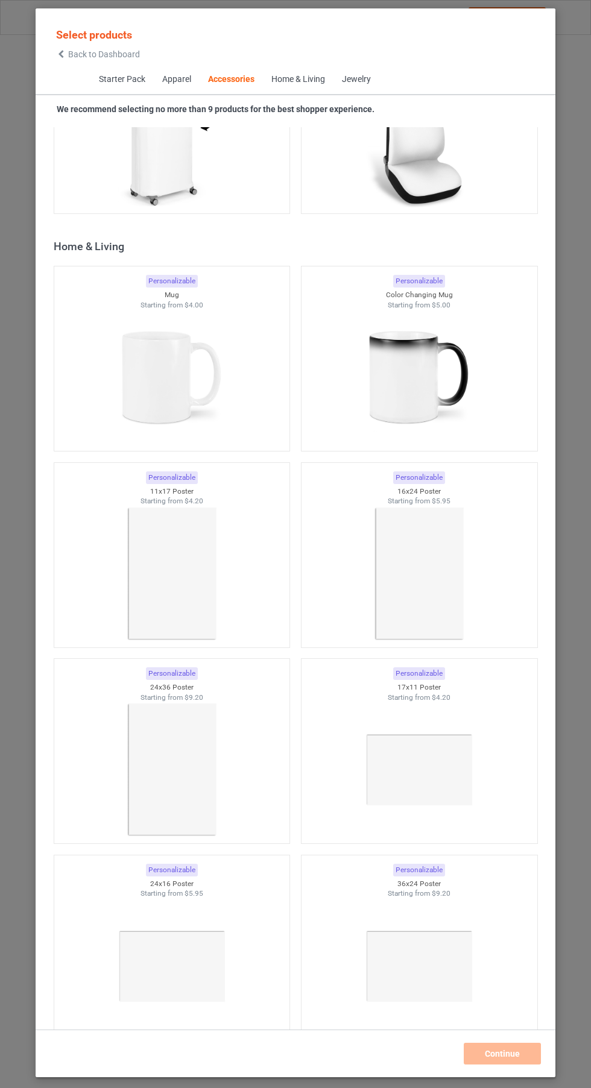
scroll to position [10429, 0]
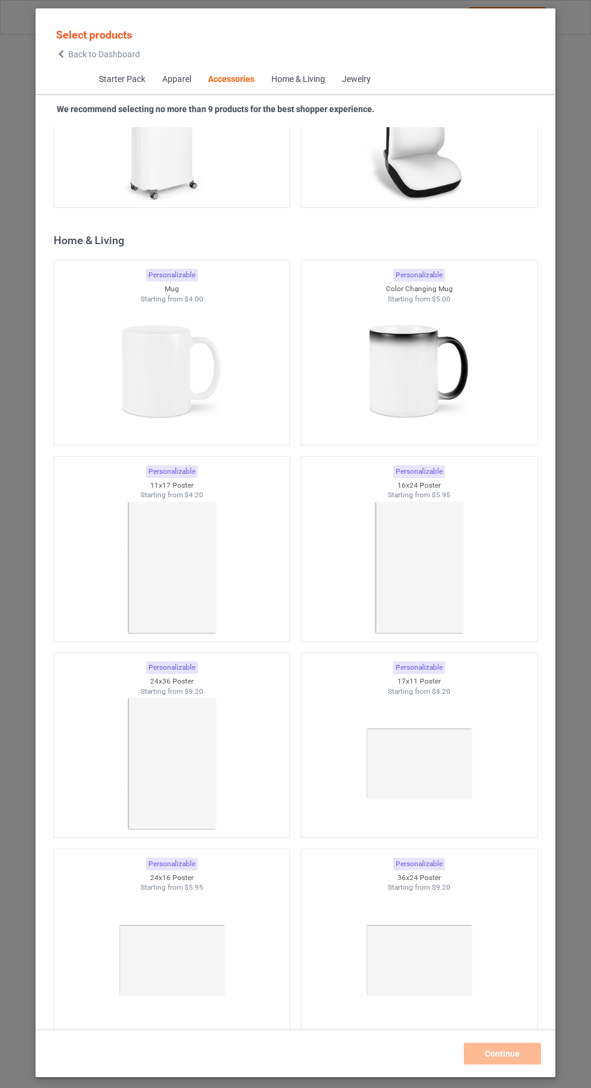
click at [158, 383] on img at bounding box center [172, 371] width 108 height 135
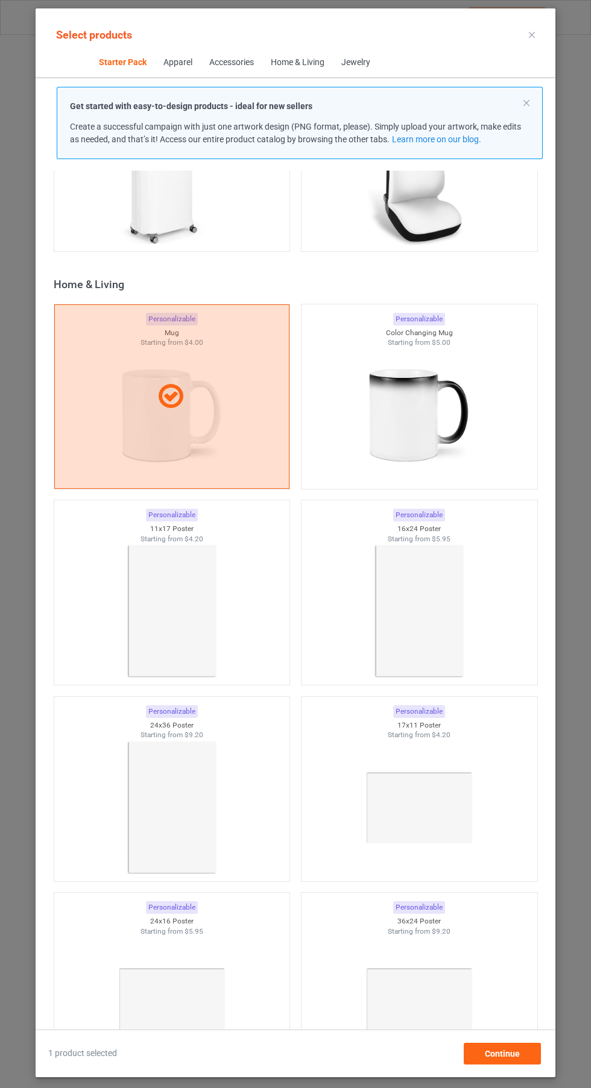
click at [438, 420] on img at bounding box center [419, 415] width 108 height 135
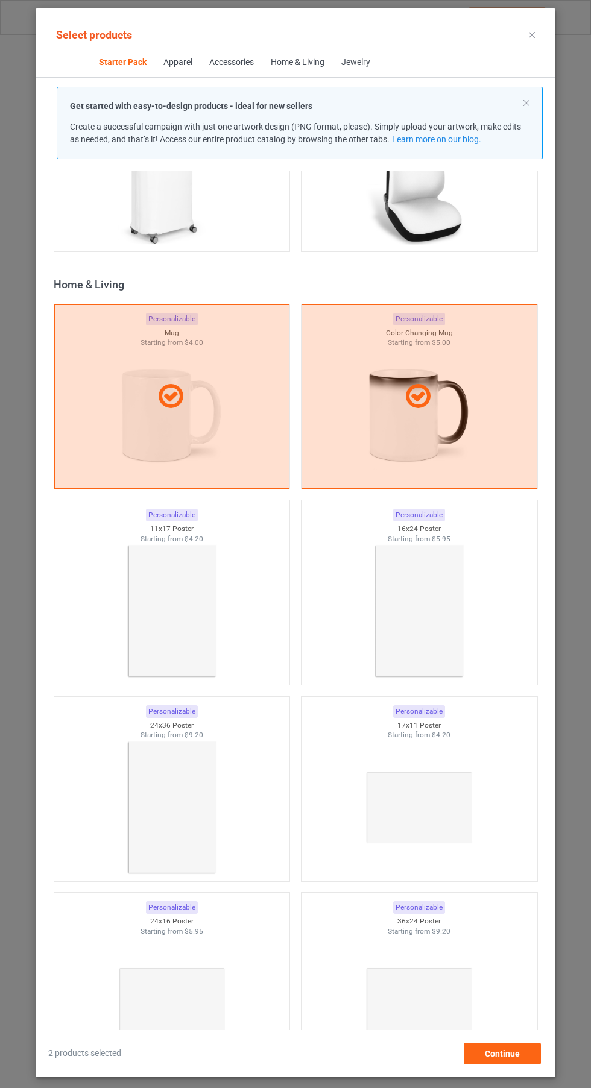
scroll to position [89, 0]
click at [507, 1052] on span "Continue" at bounding box center [502, 1054] width 35 height 10
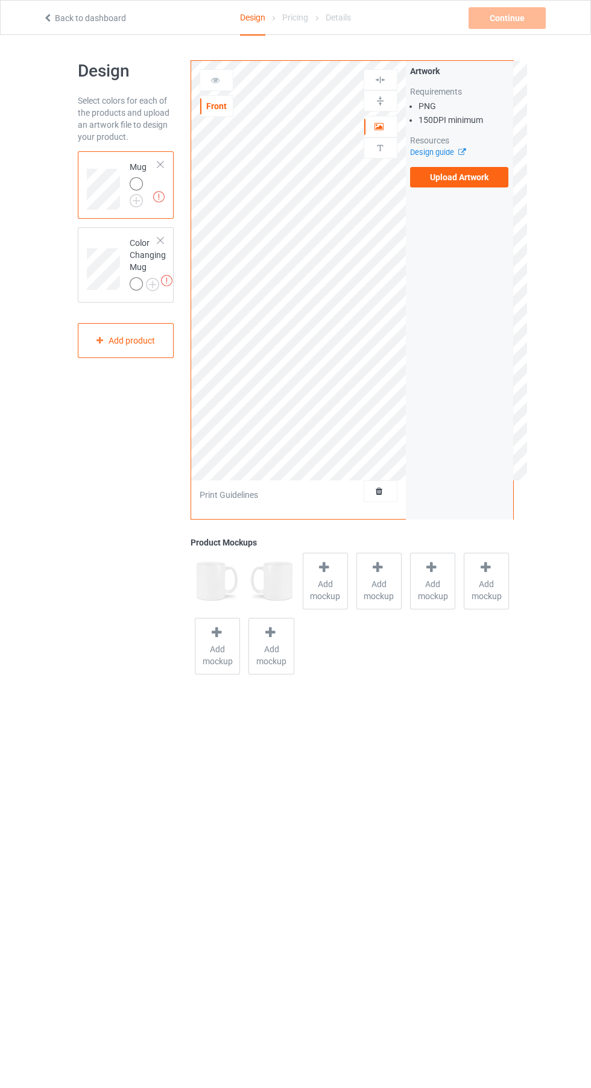
click at [0, 0] on img at bounding box center [0, 0] width 0 height 0
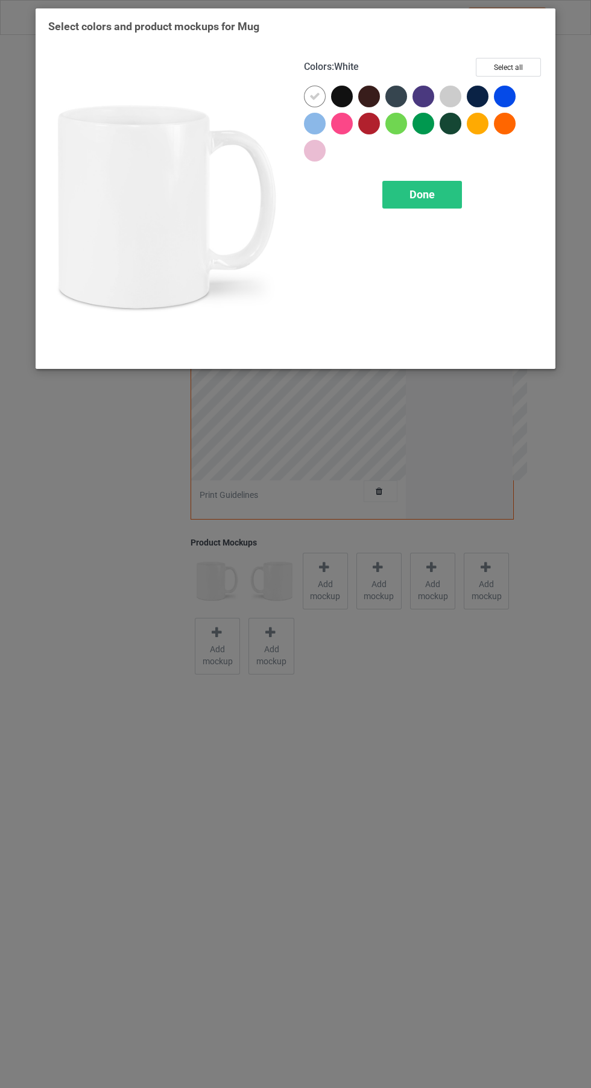
click at [366, 125] on div at bounding box center [369, 124] width 22 height 22
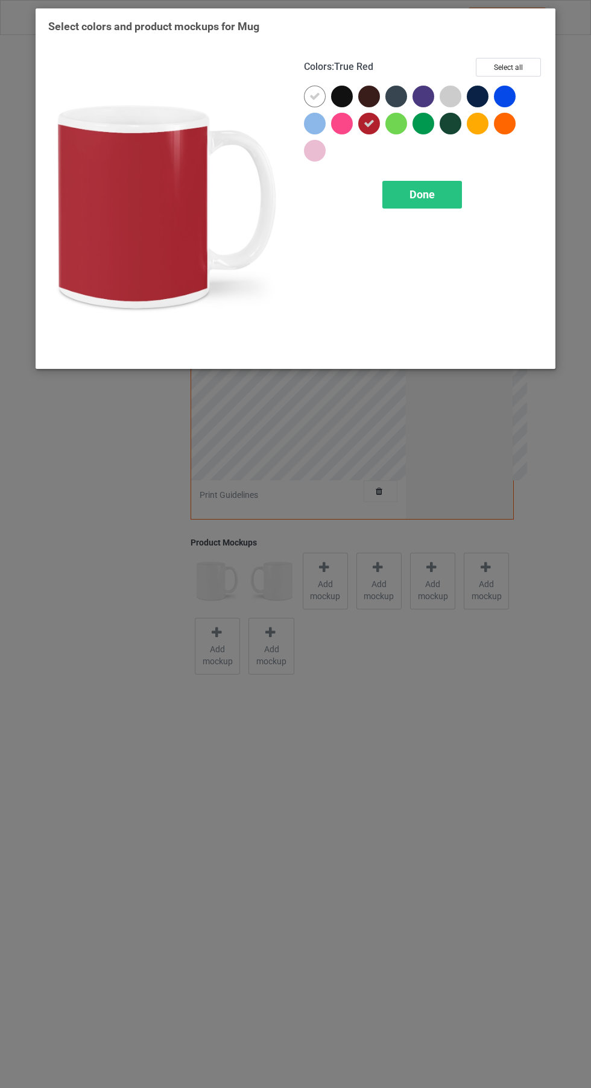
click at [314, 96] on icon at bounding box center [314, 96] width 11 height 11
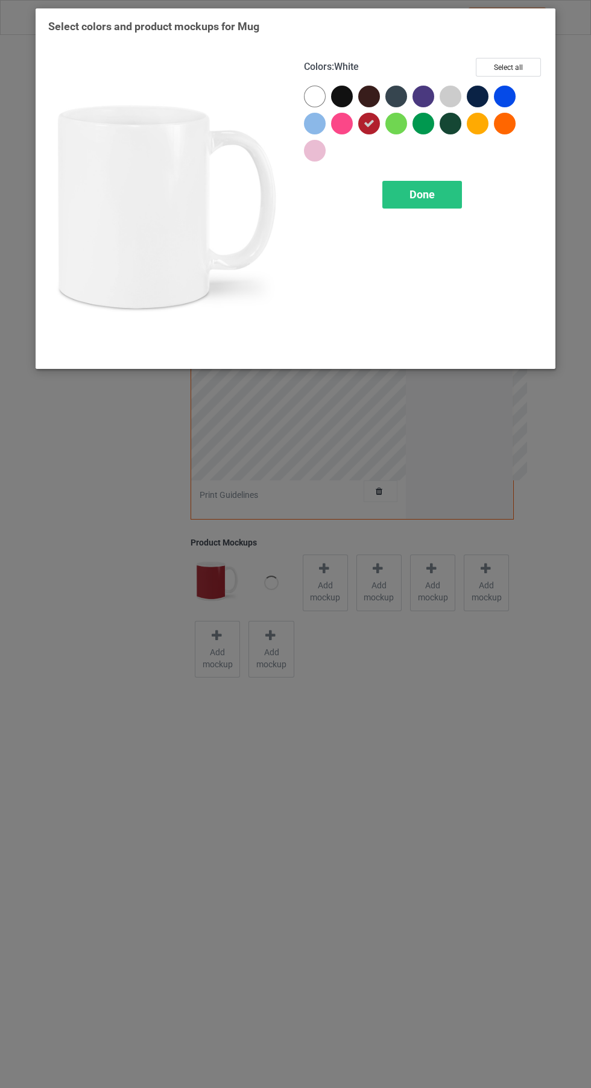
click at [310, 96] on div at bounding box center [315, 97] width 22 height 22
click at [494, 64] on button "Select all" at bounding box center [507, 67] width 65 height 19
click at [425, 193] on span "Done" at bounding box center [421, 194] width 25 height 13
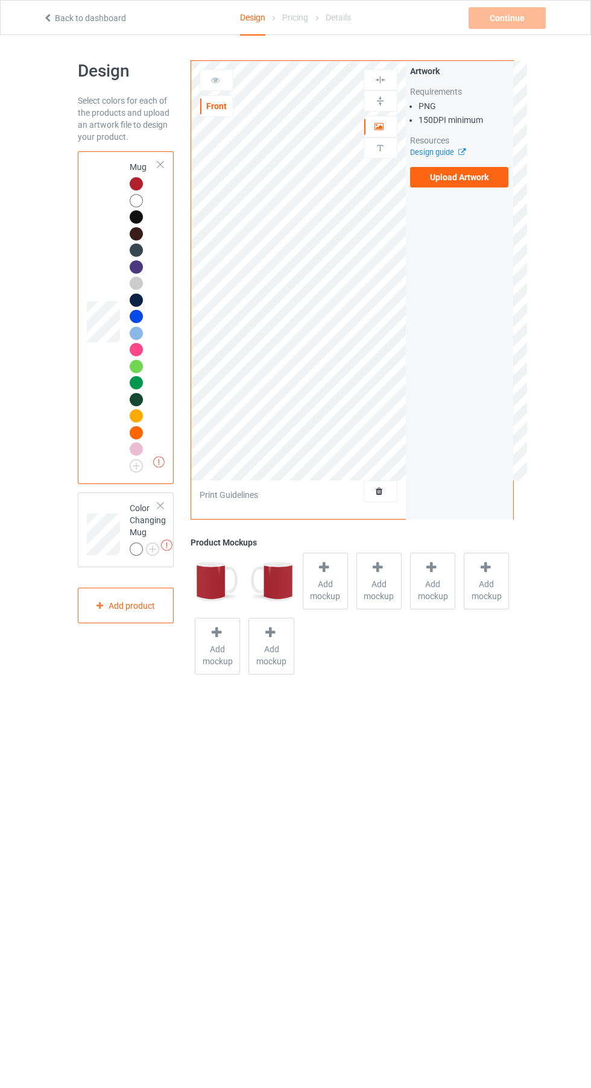
click at [0, 0] on img at bounding box center [0, 0] width 0 height 0
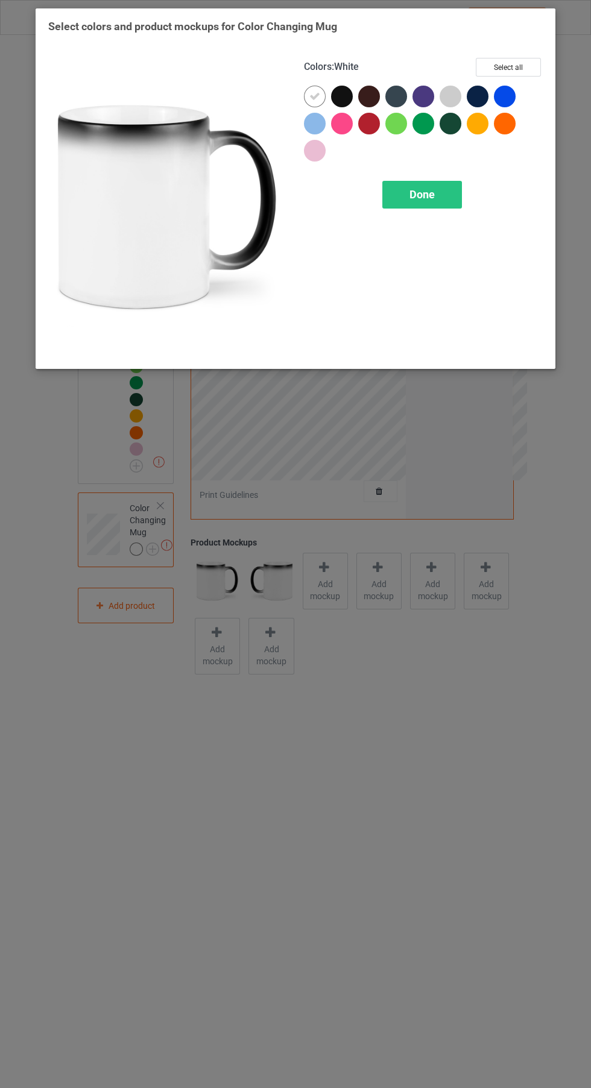
click at [369, 126] on div at bounding box center [369, 124] width 22 height 22
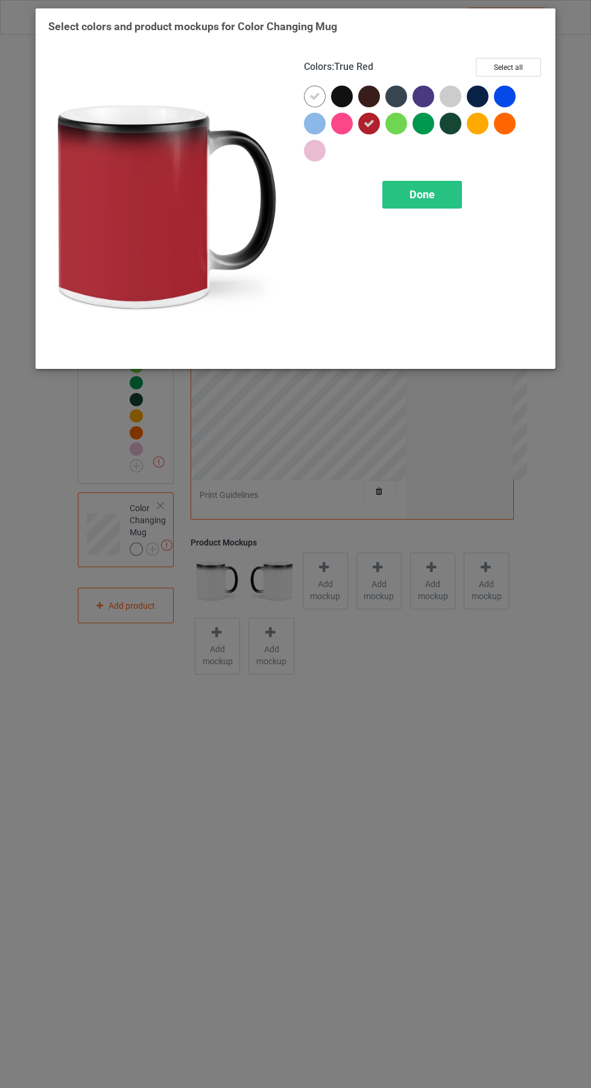
click at [308, 96] on div at bounding box center [315, 97] width 22 height 22
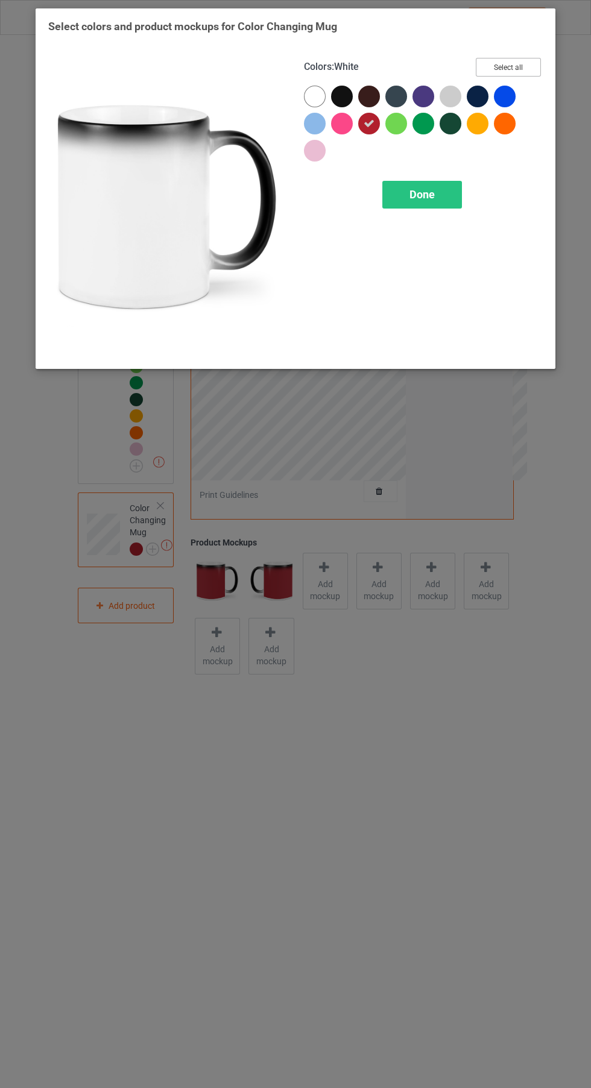
click at [507, 66] on button "Select all" at bounding box center [507, 67] width 65 height 19
click at [416, 196] on span "Done" at bounding box center [421, 194] width 25 height 13
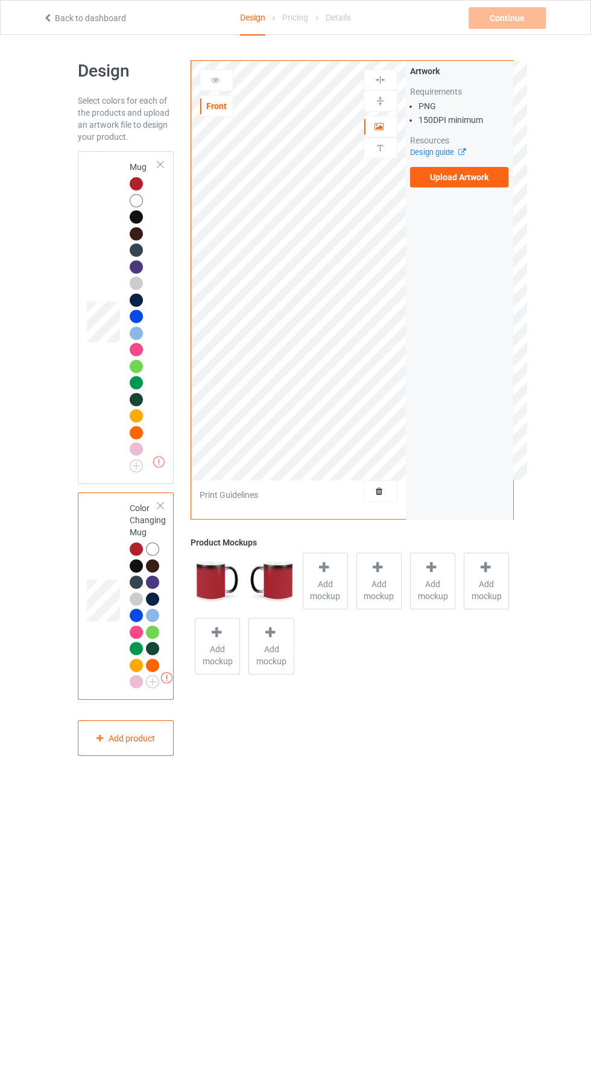
click at [89, 463] on td at bounding box center [105, 317] width 36 height 323
click at [489, 178] on label "Upload Artwork" at bounding box center [459, 177] width 99 height 20
click at [0, 0] on input "Upload Artwork" at bounding box center [0, 0] width 0 height 0
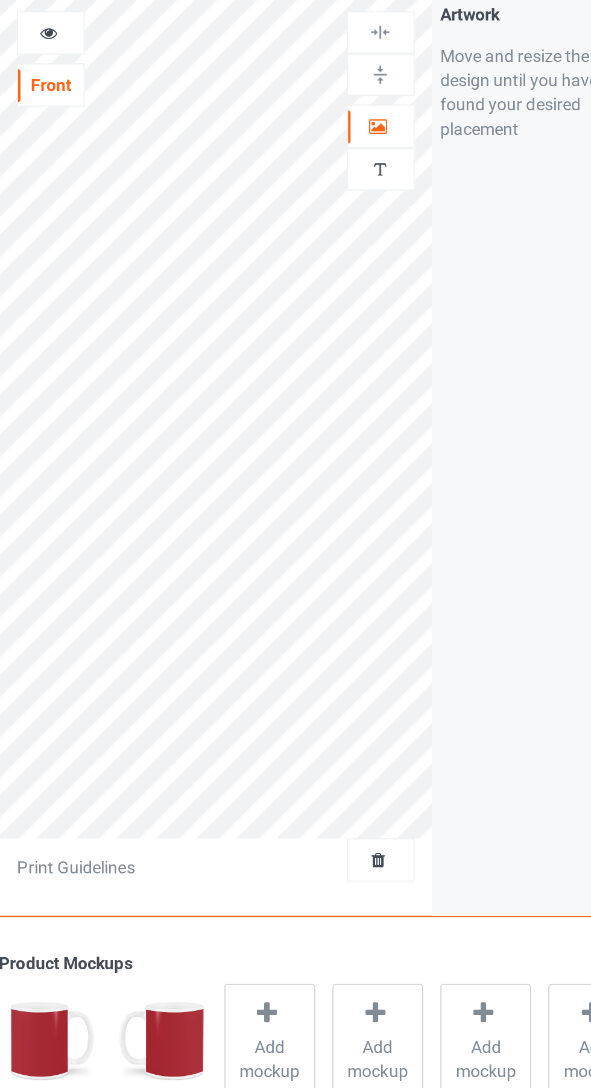
click at [377, 104] on img at bounding box center [379, 100] width 11 height 11
click at [367, 101] on div at bounding box center [380, 100] width 33 height 11
click at [380, 126] on icon at bounding box center [379, 125] width 10 height 8
click at [381, 100] on img at bounding box center [379, 100] width 11 height 11
click at [376, 77] on img at bounding box center [379, 79] width 11 height 11
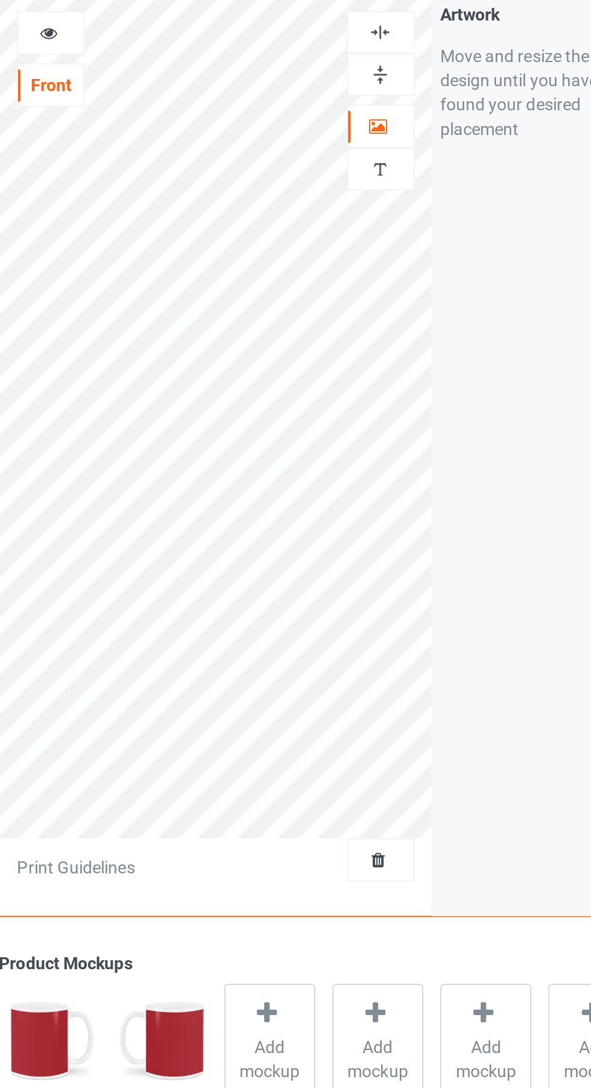
click at [216, 83] on icon at bounding box center [215, 78] width 10 height 8
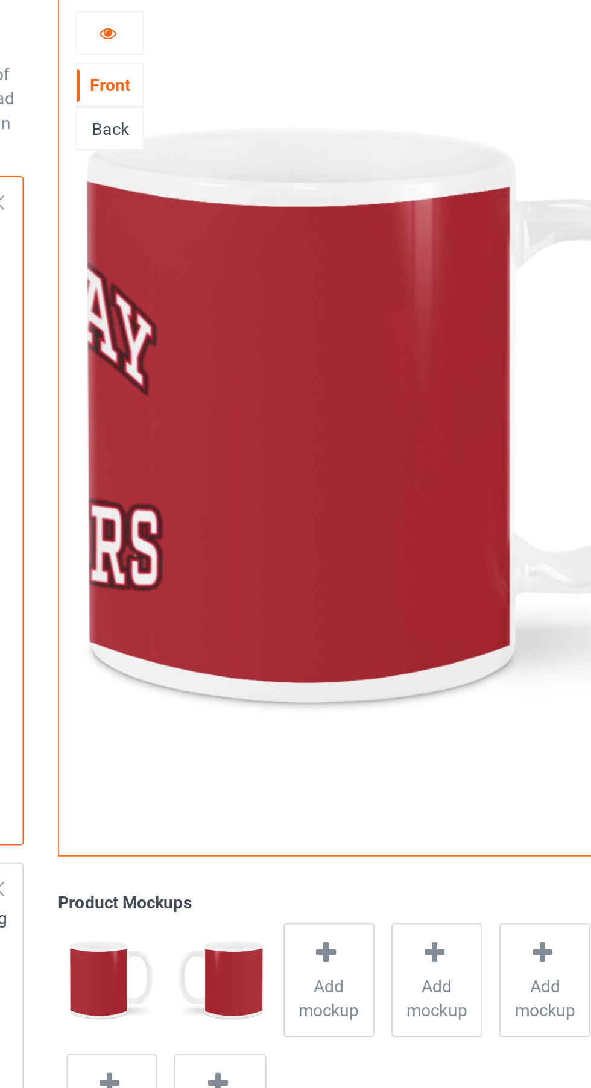
click at [214, 130] on div "Back" at bounding box center [216, 128] width 33 height 12
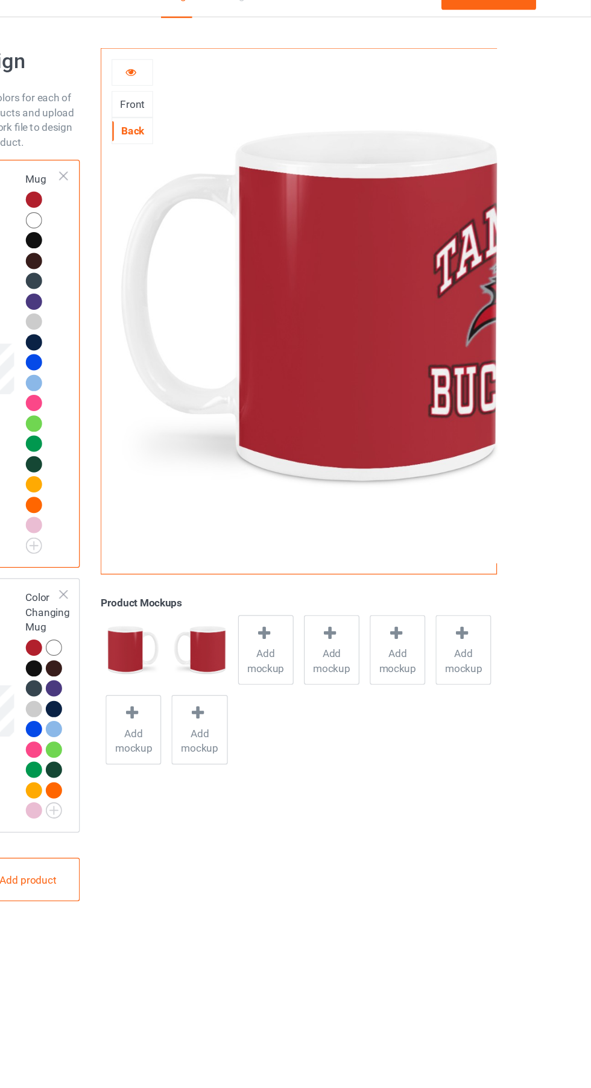
click at [212, 78] on icon at bounding box center [215, 78] width 10 height 8
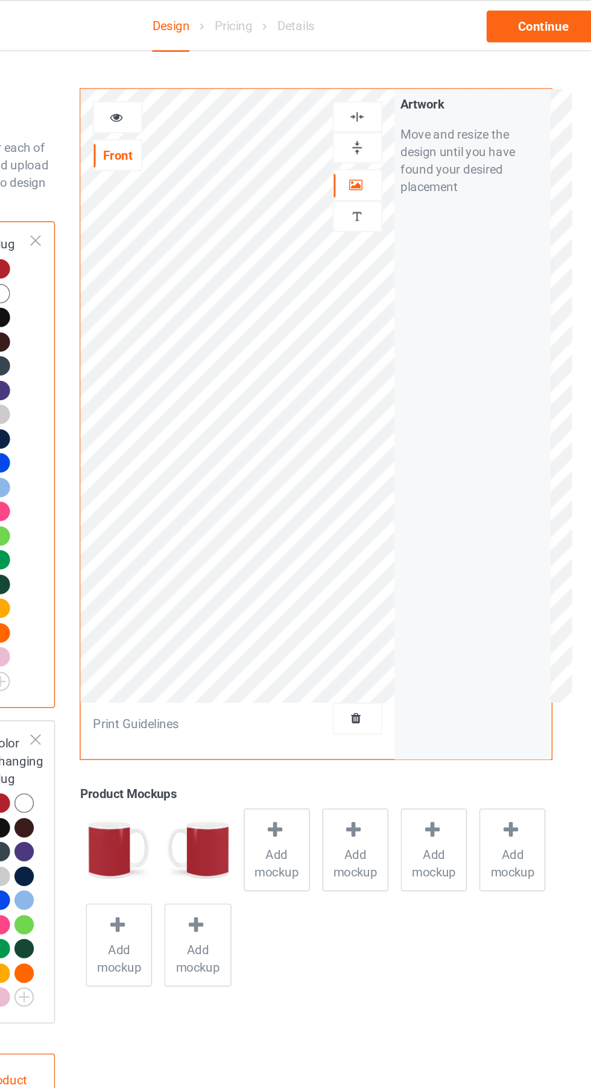
click at [371, 127] on div at bounding box center [380, 127] width 33 height 12
click at [368, 154] on div "Personalized text" at bounding box center [380, 147] width 34 height 21
click at [369, 123] on div at bounding box center [380, 127] width 33 height 12
click at [213, 85] on div at bounding box center [216, 80] width 33 height 12
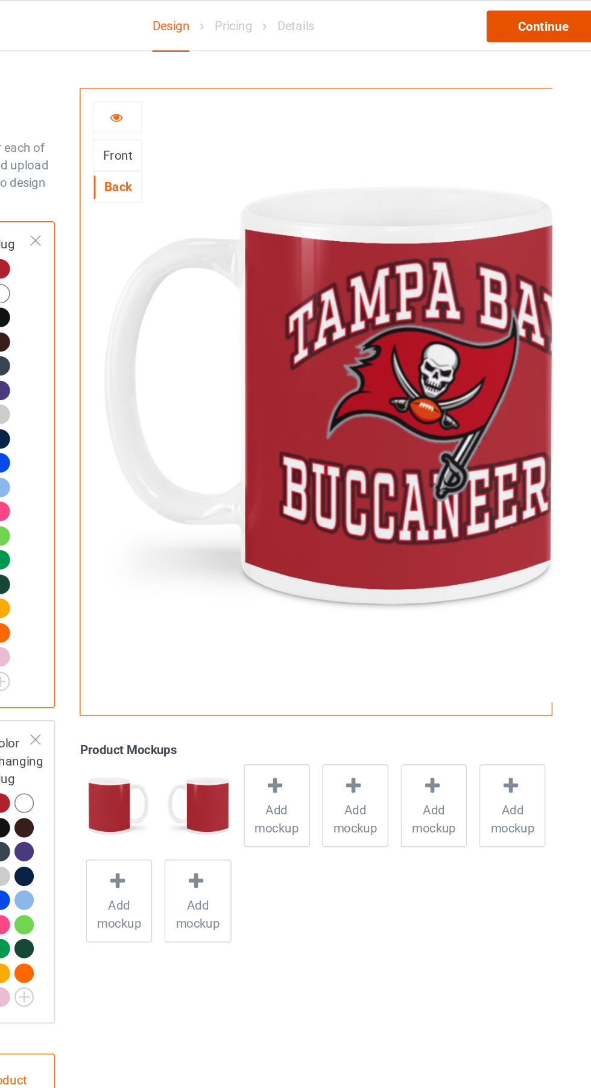
click at [491, 23] on div "Continue" at bounding box center [506, 18] width 77 height 22
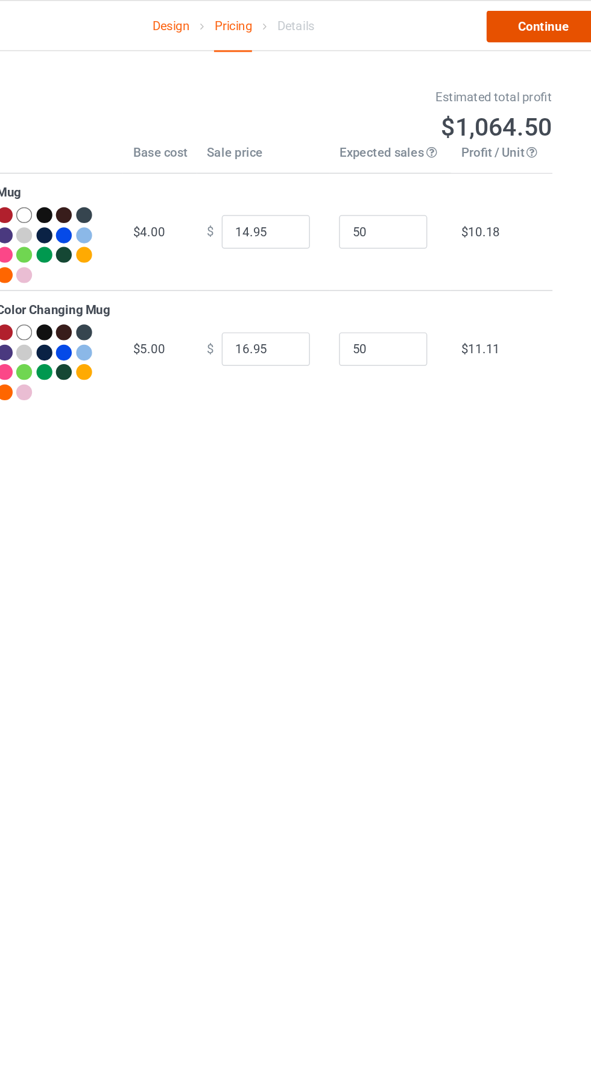
click at [494, 7] on link "Continue" at bounding box center [506, 18] width 77 height 22
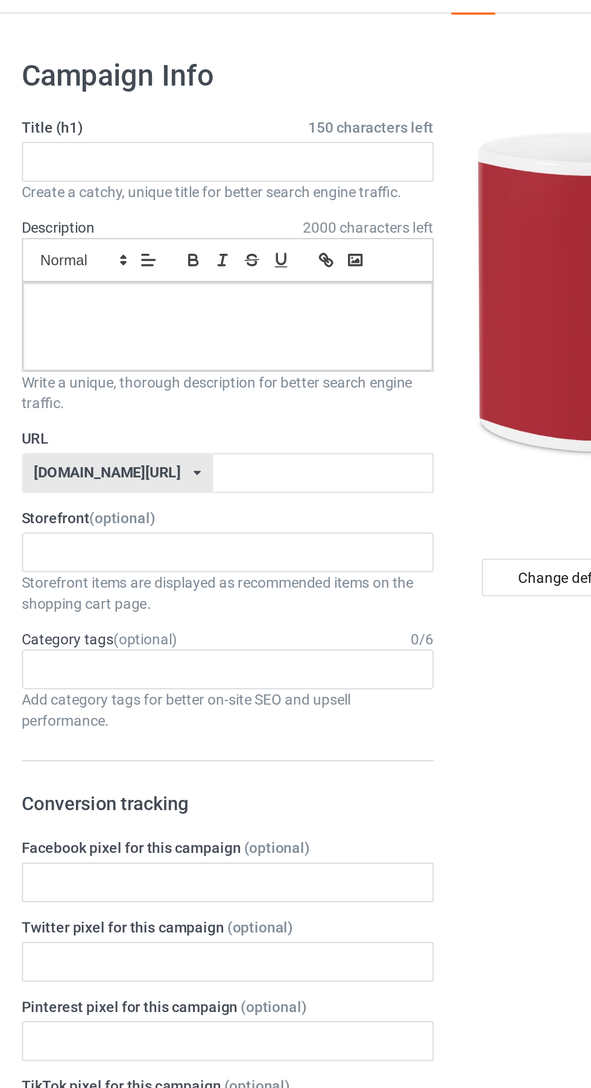
click at [146, 170] on span at bounding box center [150, 177] width 17 height 14
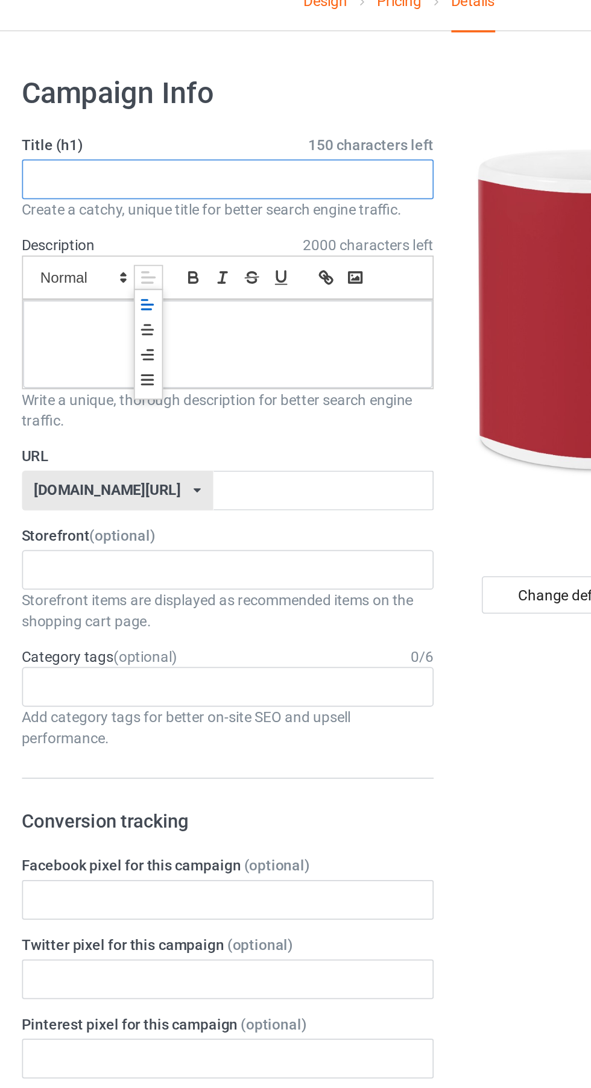
click at [127, 120] on input "text" at bounding box center [196, 120] width 237 height 23
type input "LIMETED EDITION"
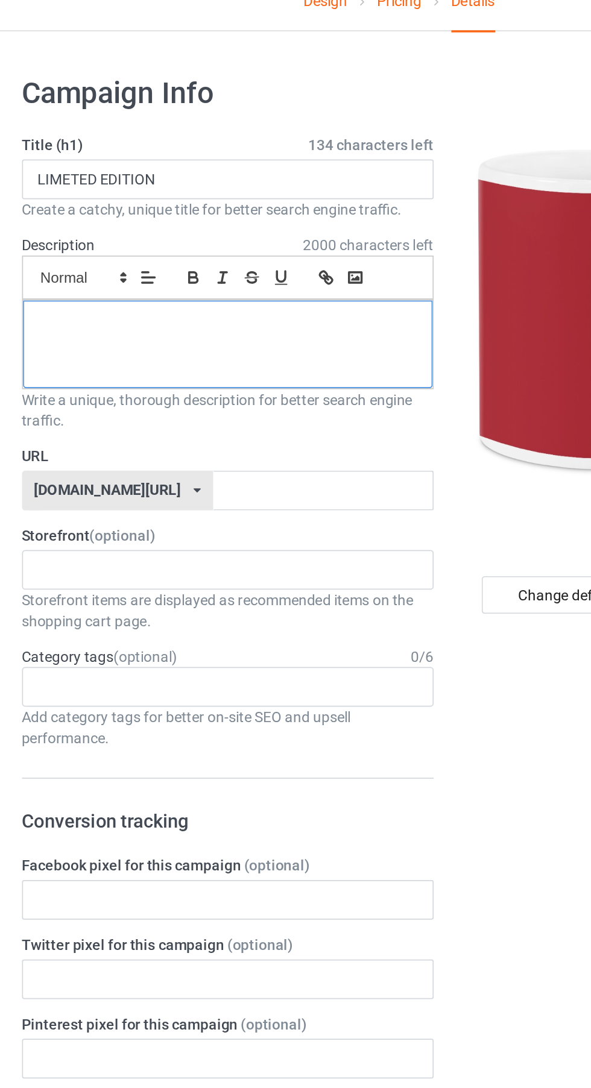
click at [125, 210] on div at bounding box center [196, 215] width 236 height 51
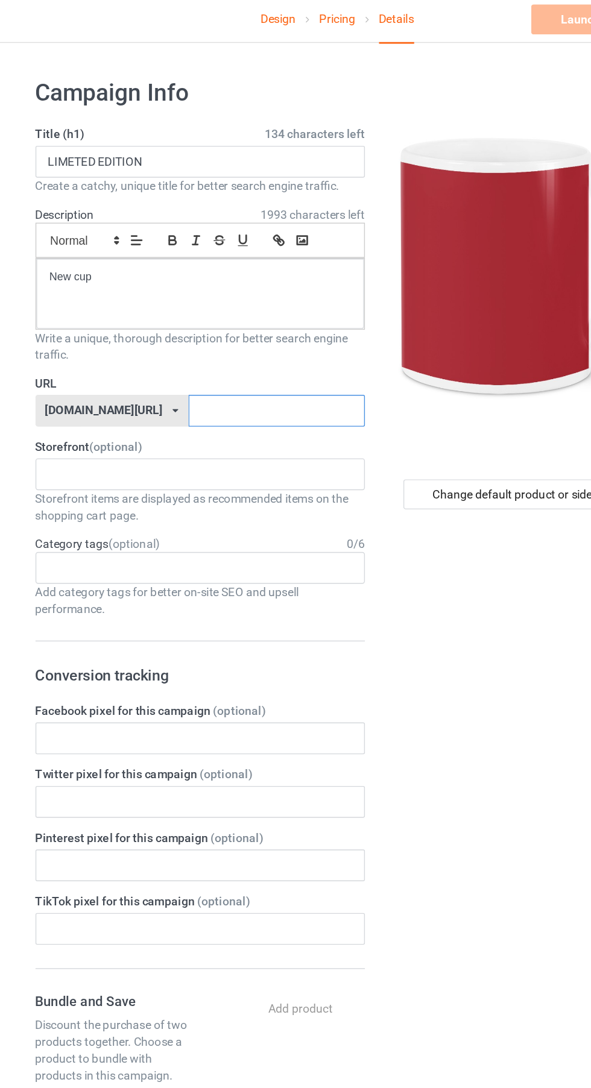
click at [188, 303] on input "text" at bounding box center [251, 300] width 127 height 23
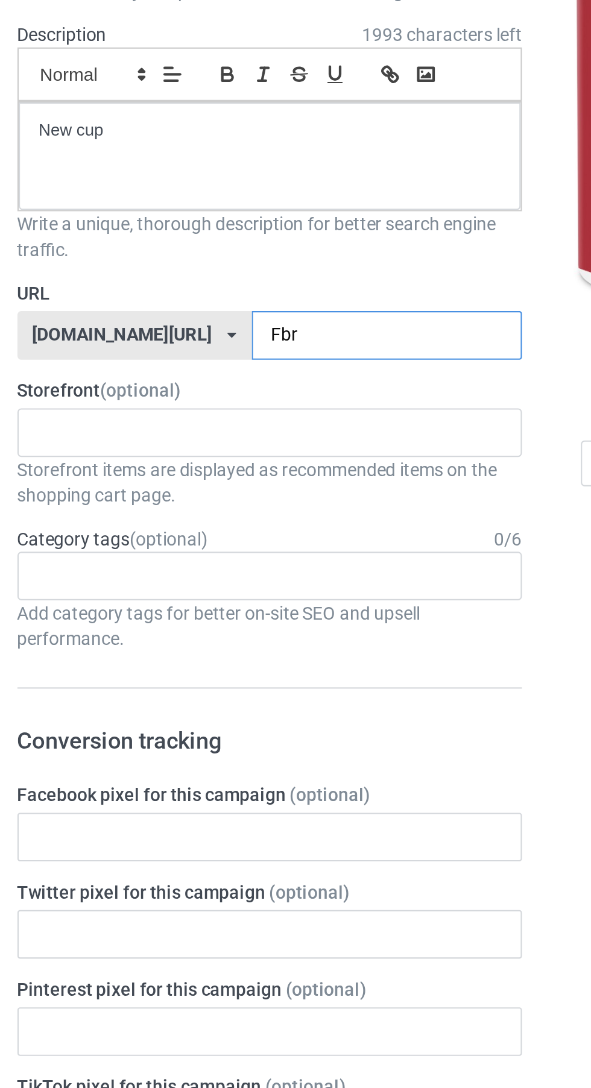
type input "Fbrv"
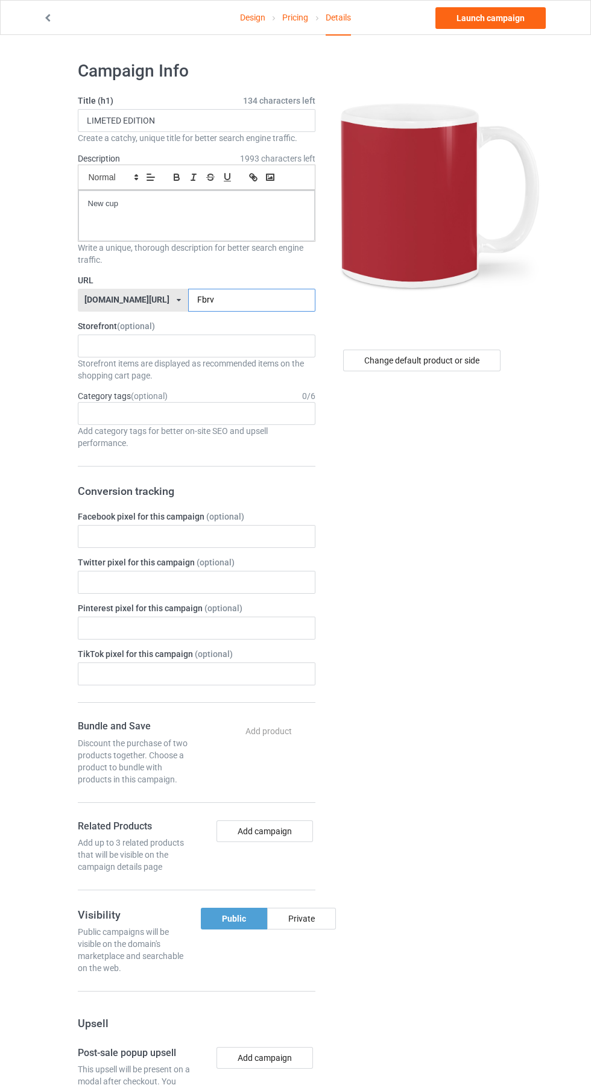
scroll to position [1, 0]
click at [251, 17] on link "Design" at bounding box center [252, 18] width 25 height 34
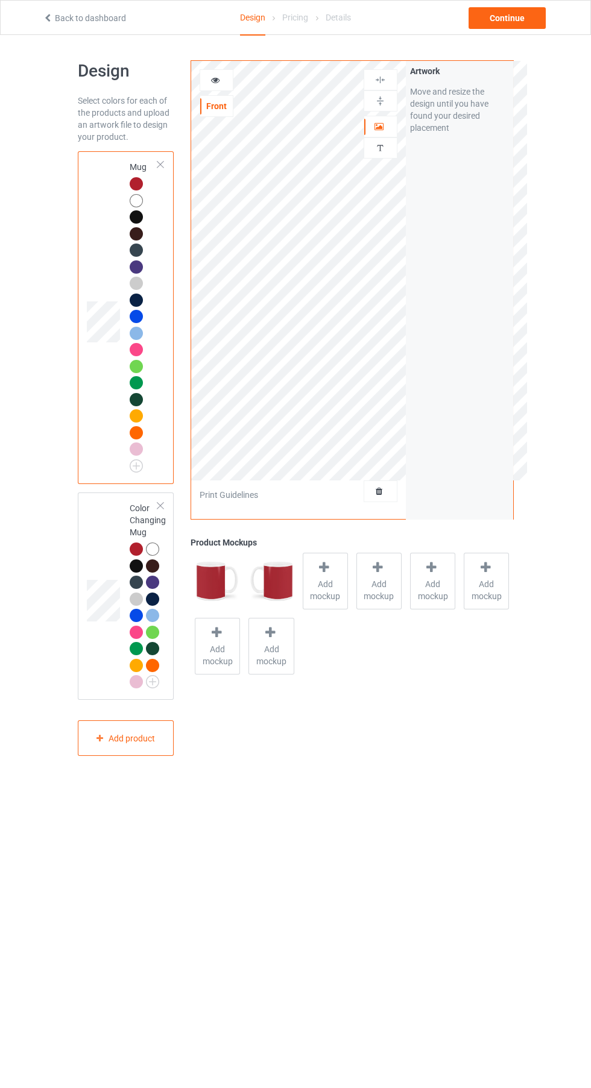
scroll to position [1, 0]
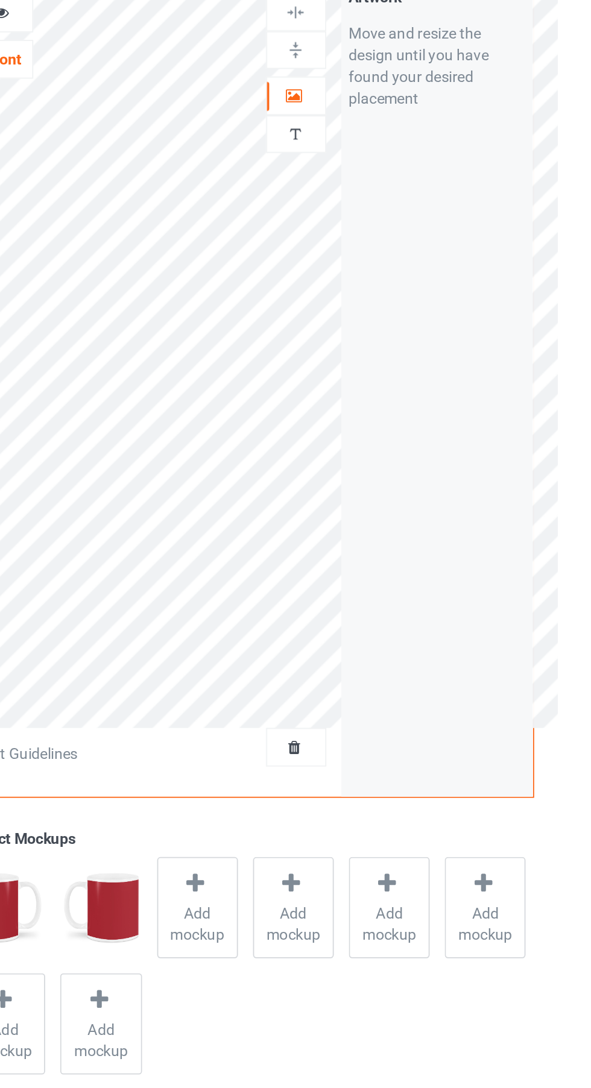
click at [377, 126] on icon at bounding box center [379, 124] width 10 height 8
click at [228, 77] on div at bounding box center [216, 80] width 33 height 12
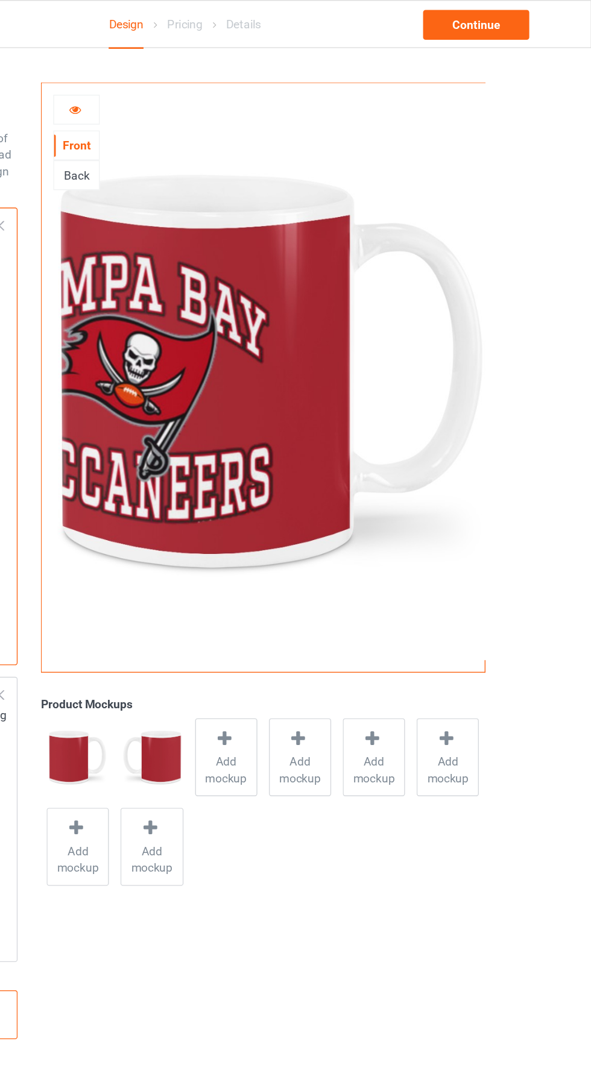
scroll to position [0, 0]
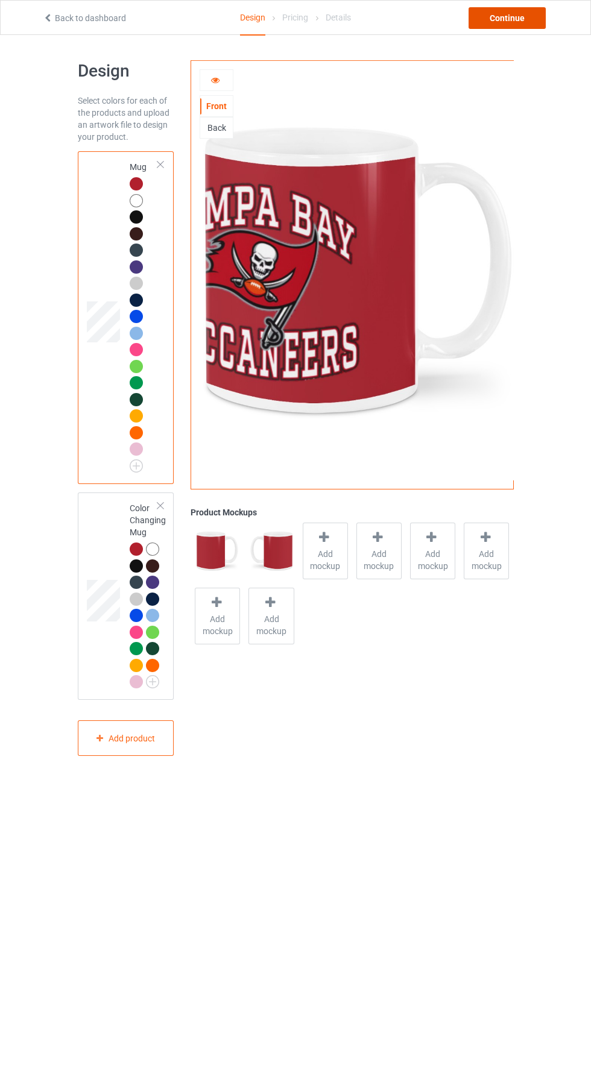
click at [493, 14] on div "Continue" at bounding box center [506, 18] width 77 height 22
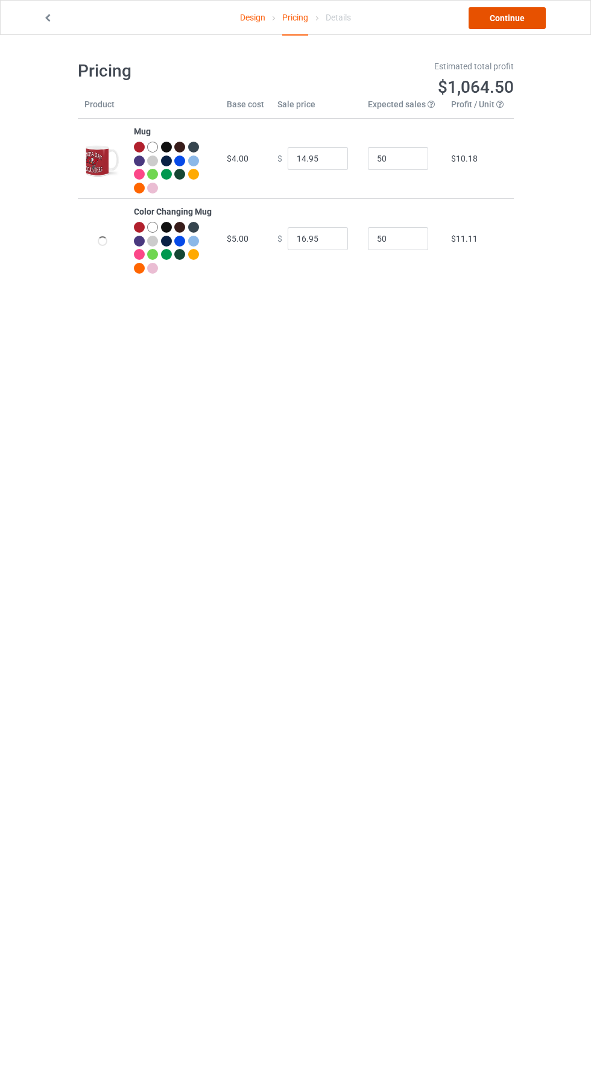
click at [478, 19] on link "Continue" at bounding box center [506, 18] width 77 height 22
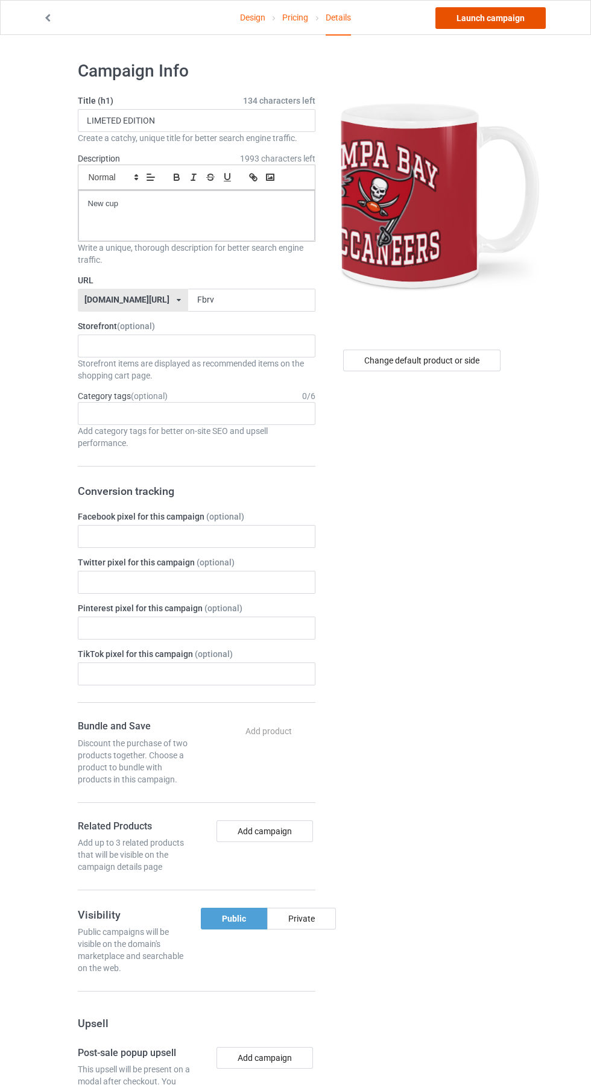
click at [474, 18] on link "Launch campaign" at bounding box center [490, 18] width 110 height 22
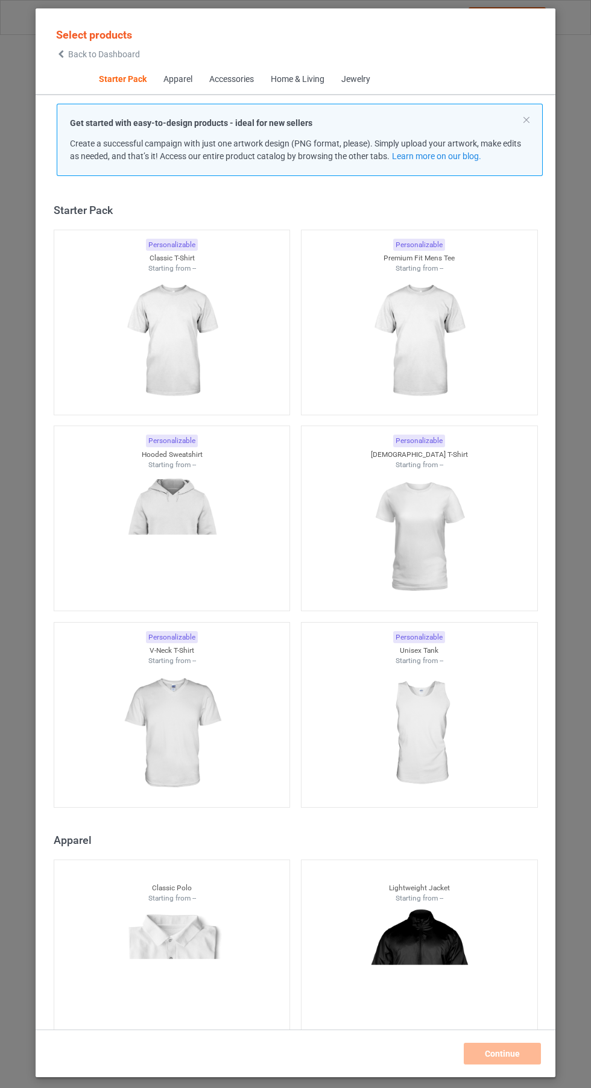
scroll to position [15, 0]
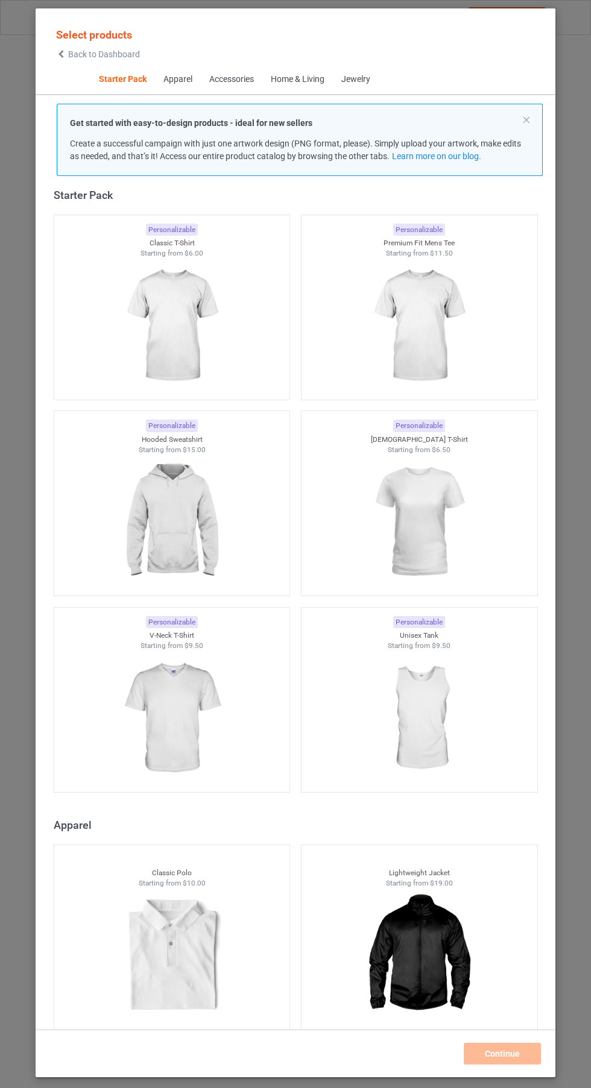
click at [213, 313] on img at bounding box center [172, 326] width 108 height 135
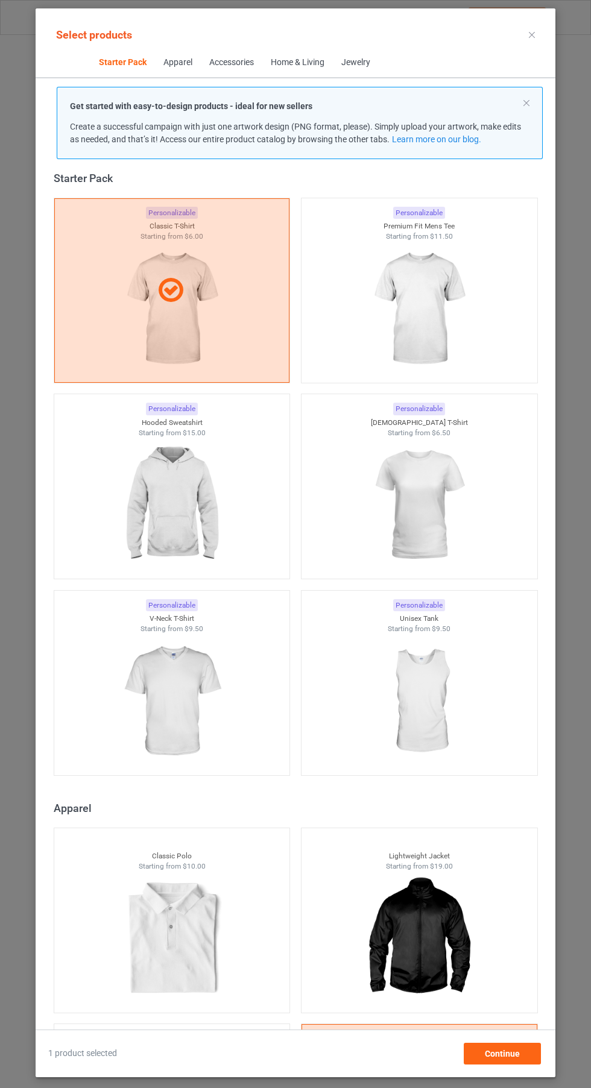
click at [439, 323] on img at bounding box center [419, 309] width 108 height 135
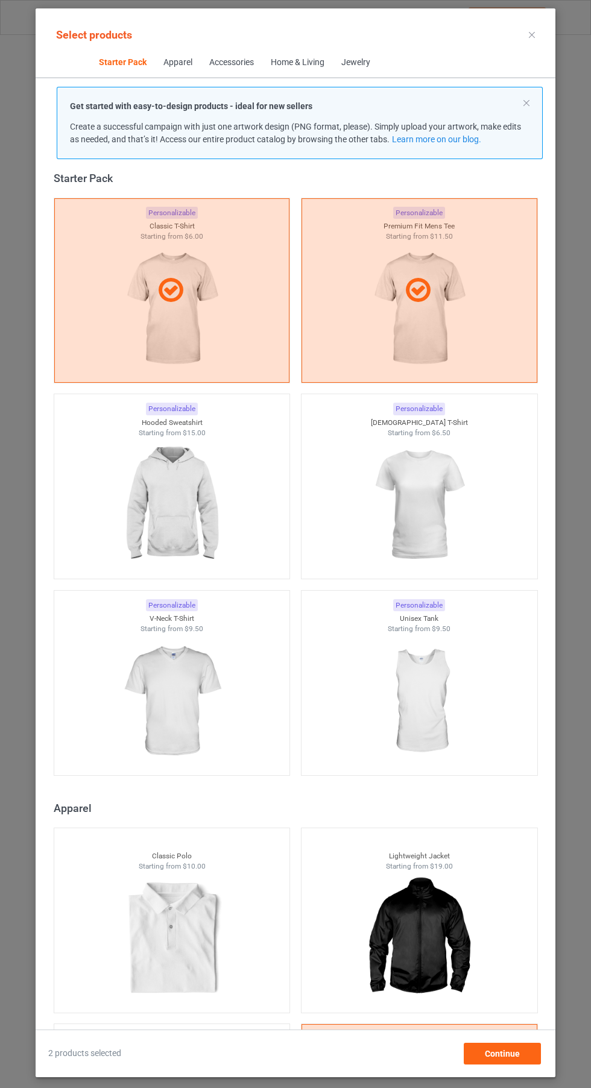
click at [409, 497] on img at bounding box center [419, 505] width 108 height 135
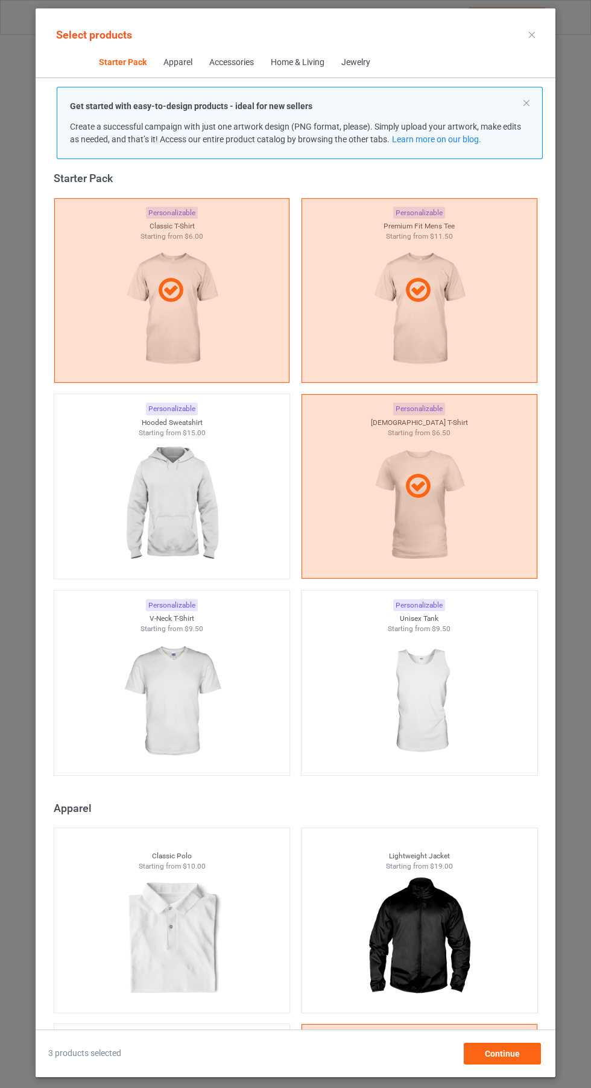
click at [162, 706] on img at bounding box center [172, 701] width 108 height 135
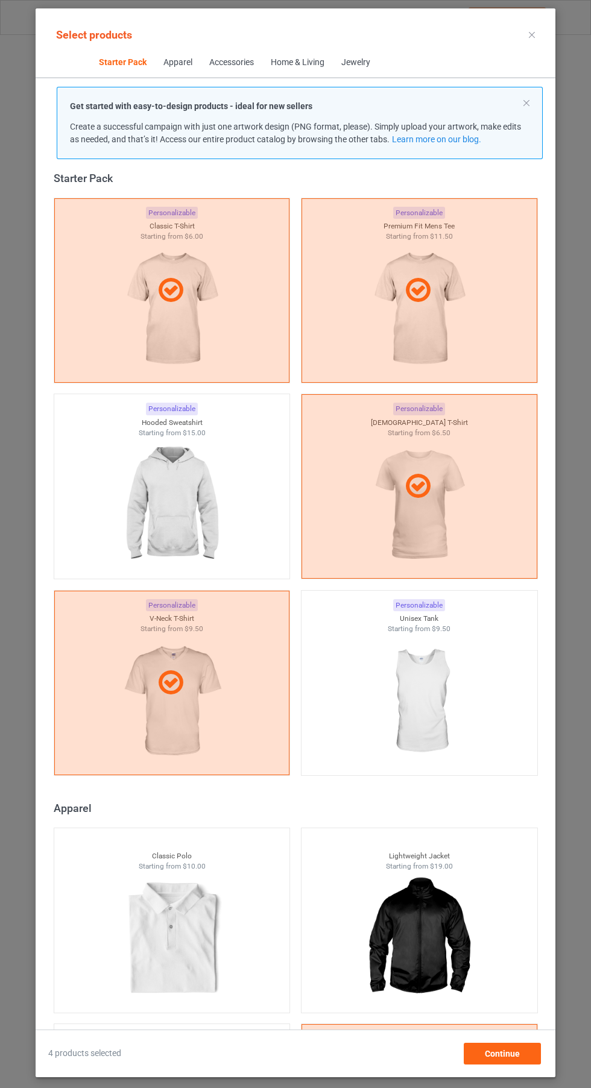
click at [137, 519] on img at bounding box center [172, 505] width 108 height 135
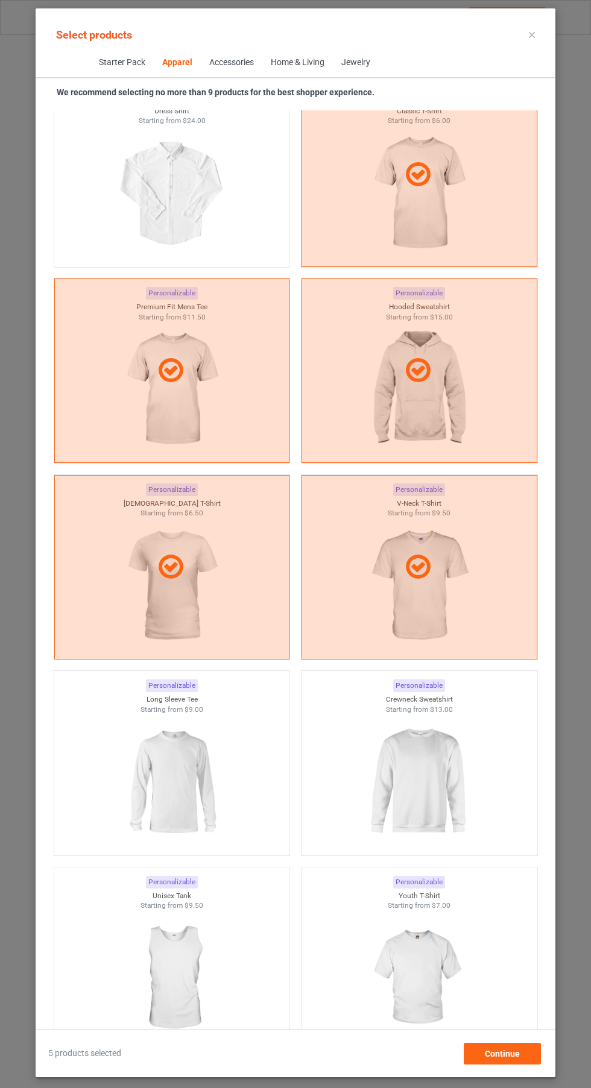
scroll to position [914, 0]
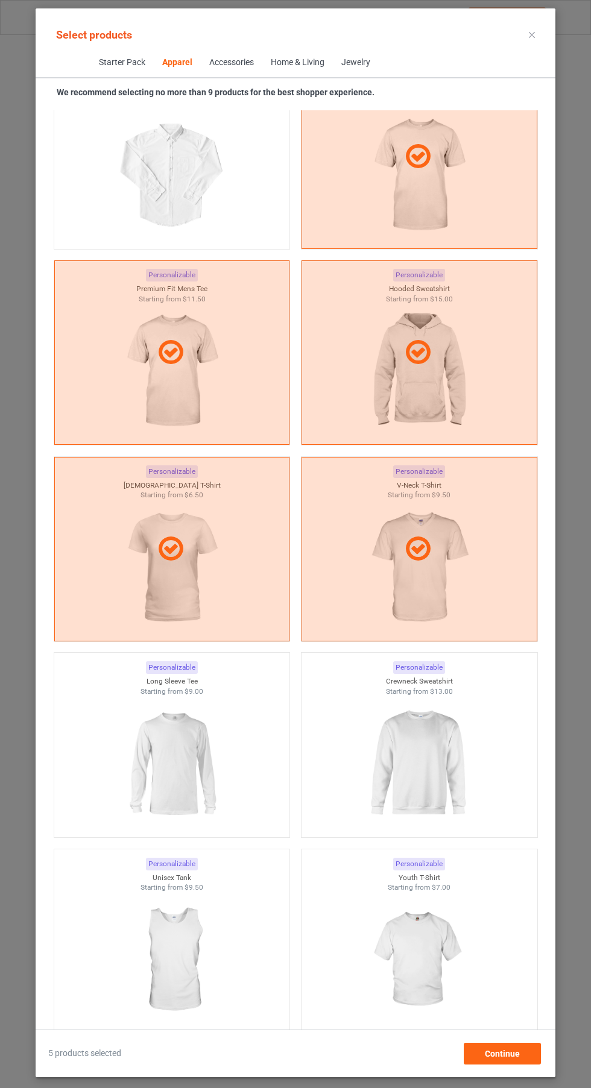
click at [134, 730] on img at bounding box center [172, 763] width 108 height 135
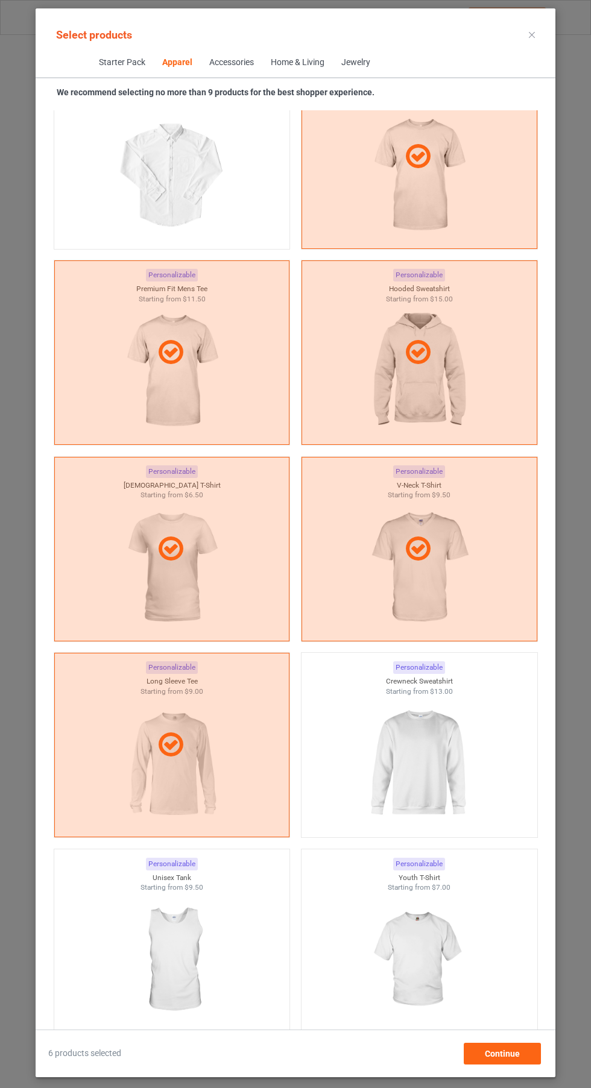
click at [385, 743] on img at bounding box center [419, 763] width 108 height 135
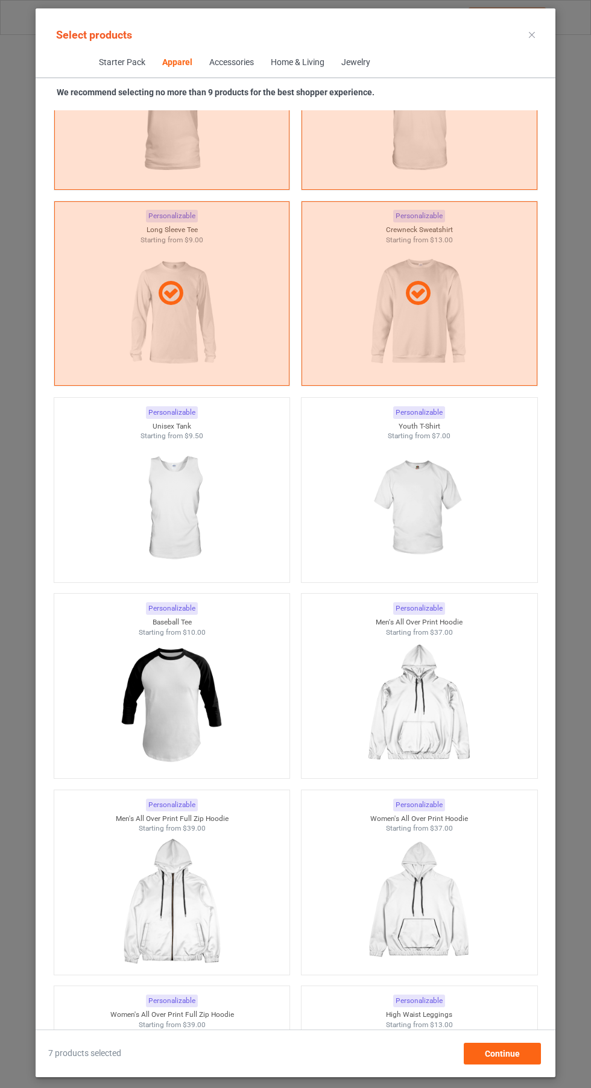
scroll to position [1369, 0]
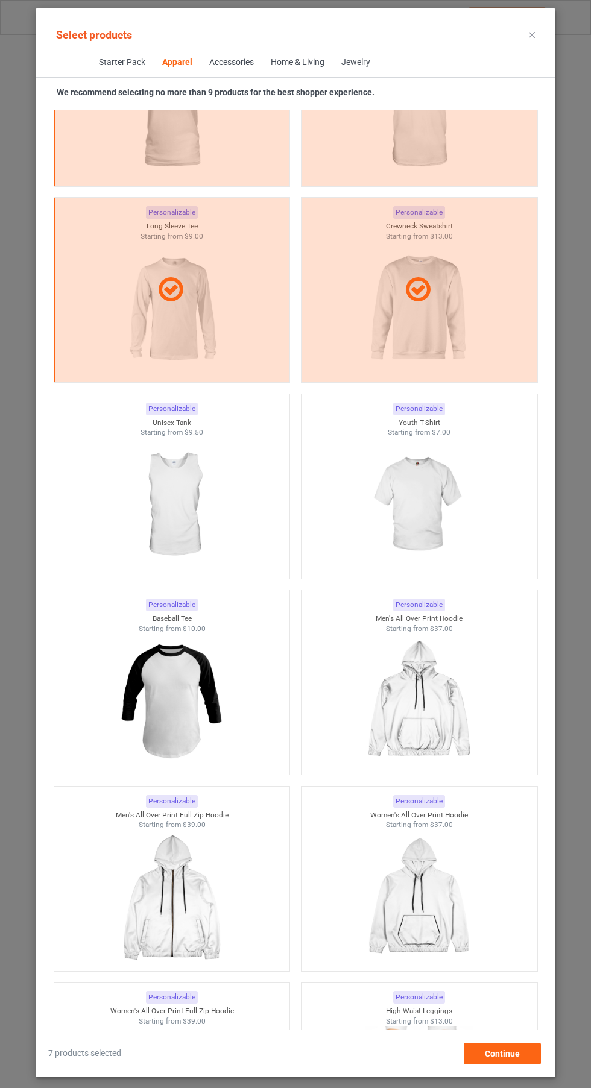
click at [421, 456] on img at bounding box center [419, 505] width 108 height 135
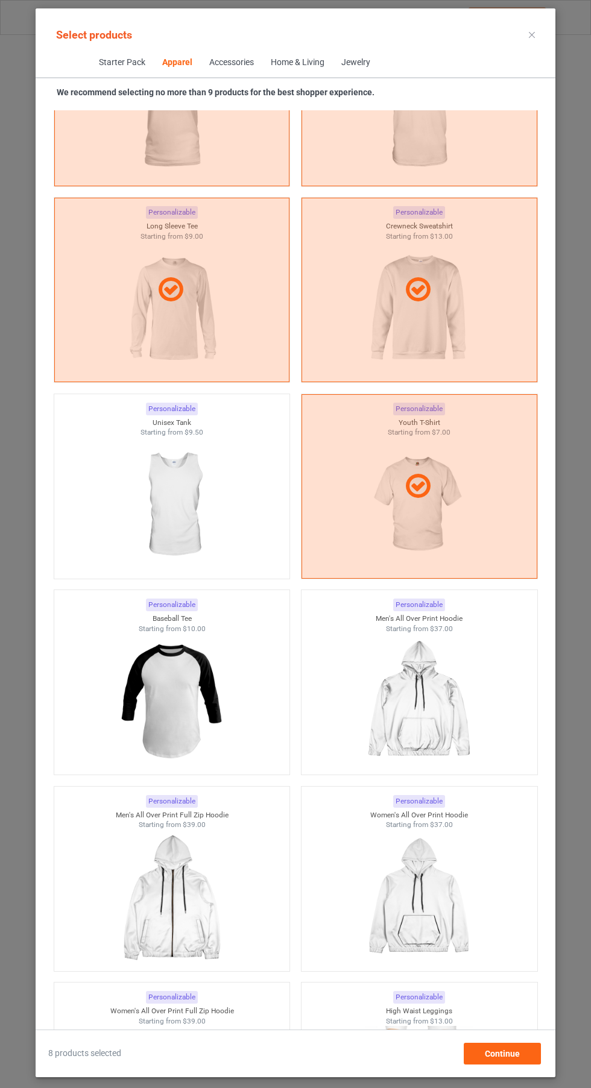
scroll to position [89, 0]
click at [509, 1058] on span "Continue" at bounding box center [502, 1054] width 35 height 10
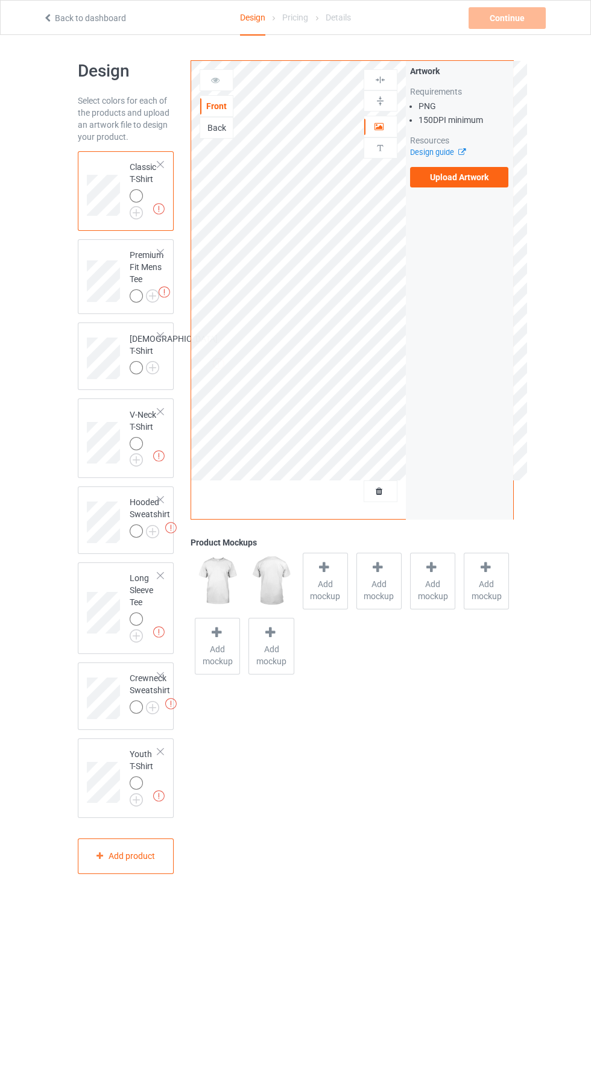
click at [460, 182] on label "Upload Artwork" at bounding box center [459, 177] width 99 height 20
click at [0, 0] on input "Upload Artwork" at bounding box center [0, 0] width 0 height 0
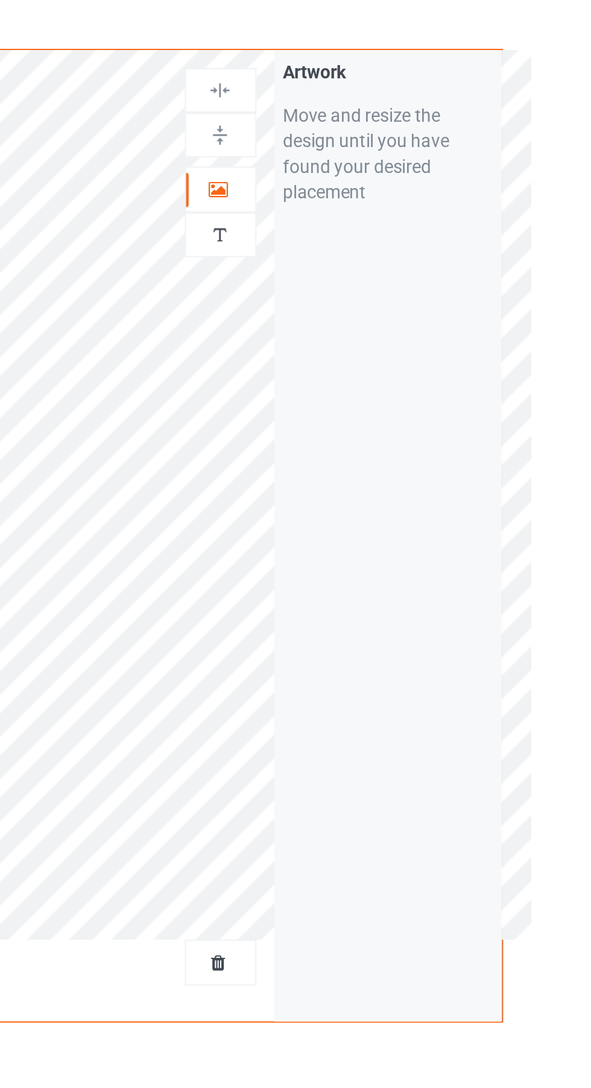
click at [377, 129] on icon at bounding box center [379, 125] width 10 height 8
click at [377, 78] on img at bounding box center [379, 79] width 11 height 11
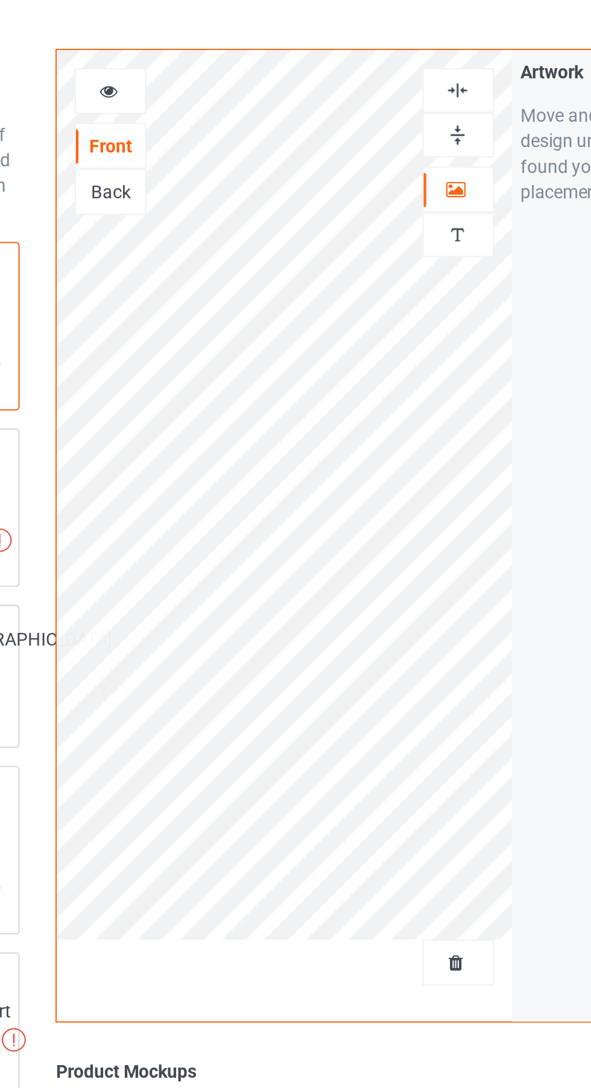
click at [207, 83] on div at bounding box center [216, 80] width 33 height 12
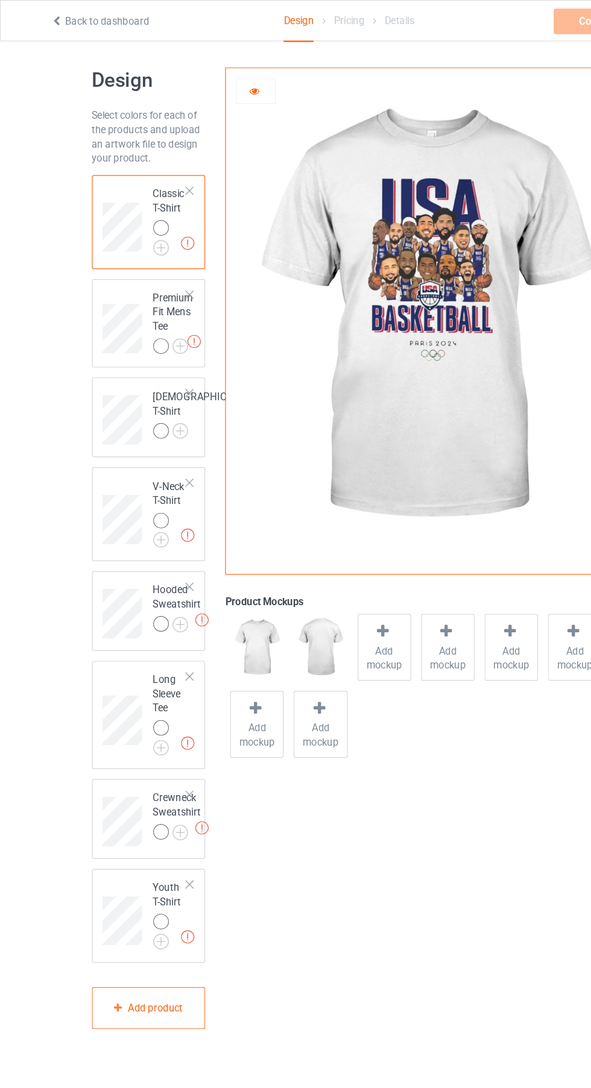
scroll to position [3, 0]
click at [0, 0] on img at bounding box center [0, 0] width 0 height 0
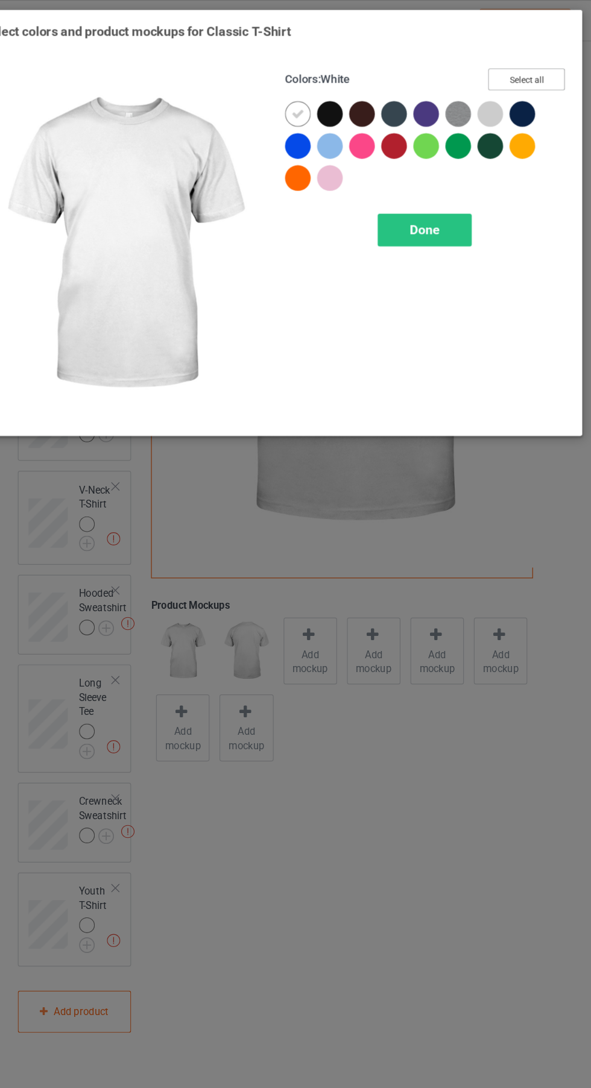
click at [486, 73] on button "Select all" at bounding box center [507, 67] width 65 height 19
click at [338, 95] on icon at bounding box center [341, 96] width 11 height 11
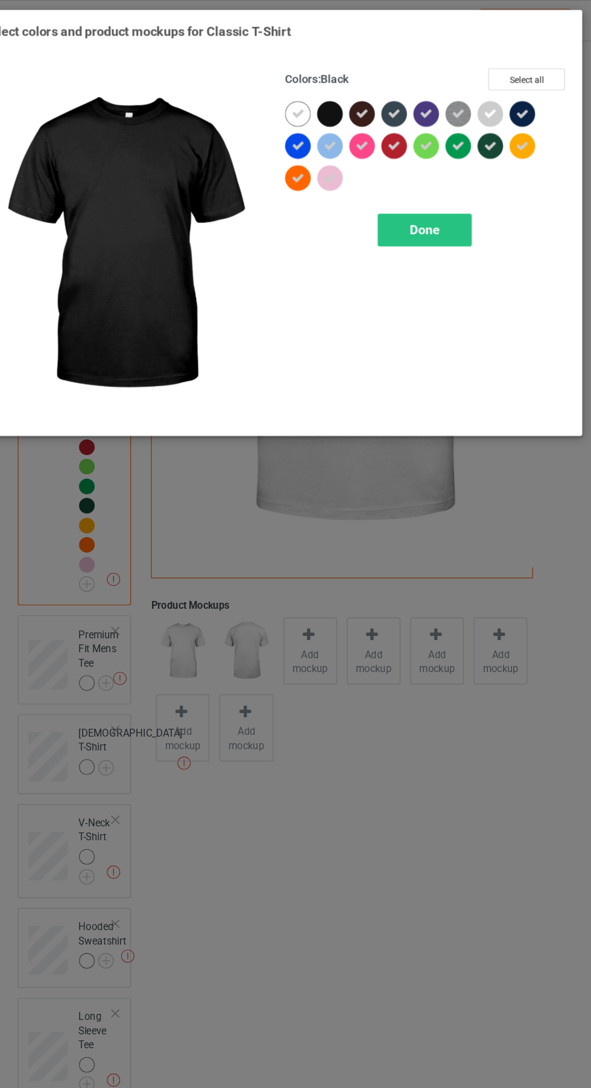
click at [418, 198] on span "Done" at bounding box center [421, 194] width 25 height 13
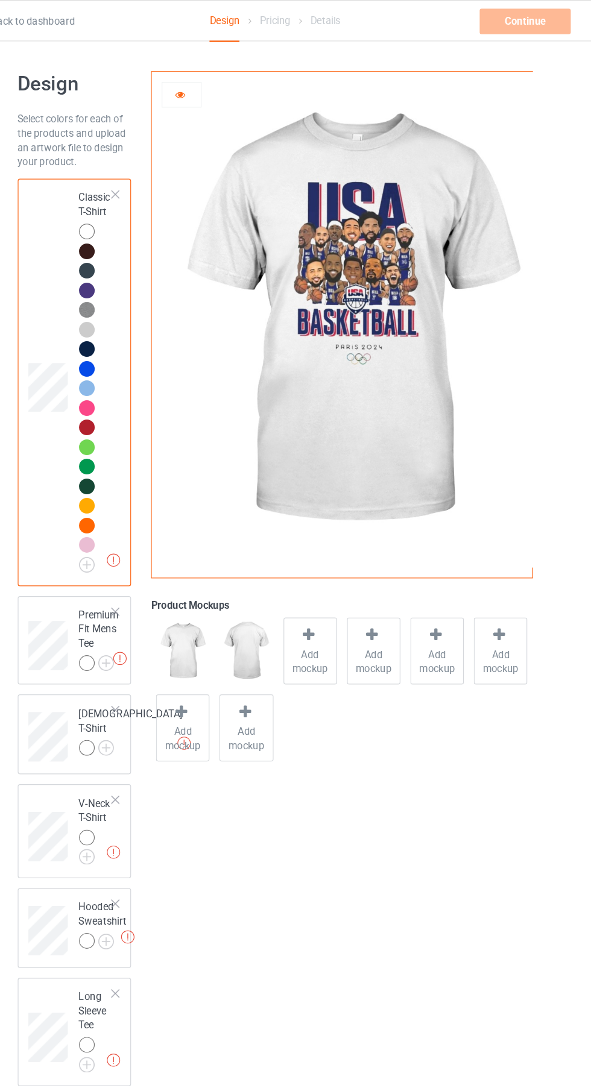
click at [0, 0] on img at bounding box center [0, 0] width 0 height 0
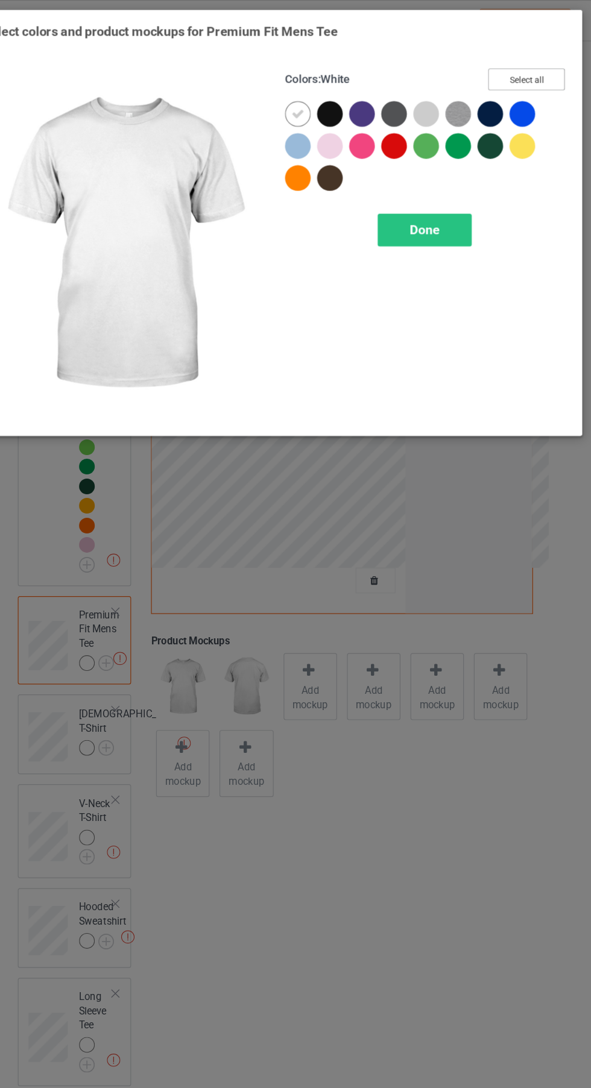
click at [506, 64] on button "Select all" at bounding box center [507, 67] width 65 height 19
click at [342, 96] on icon at bounding box center [341, 96] width 11 height 11
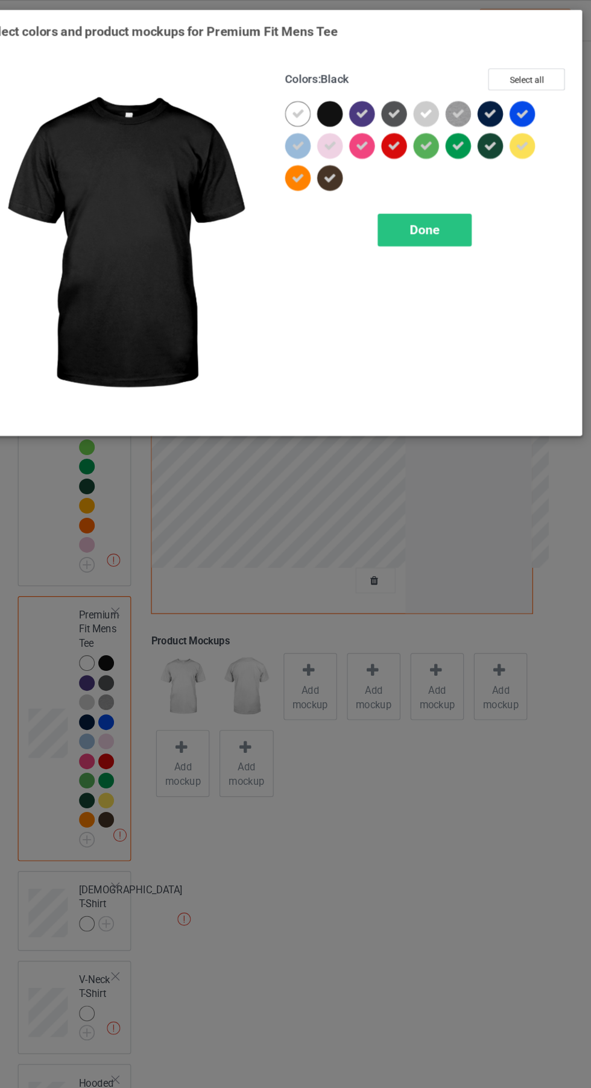
click at [408, 187] on div "Done" at bounding box center [422, 195] width 80 height 28
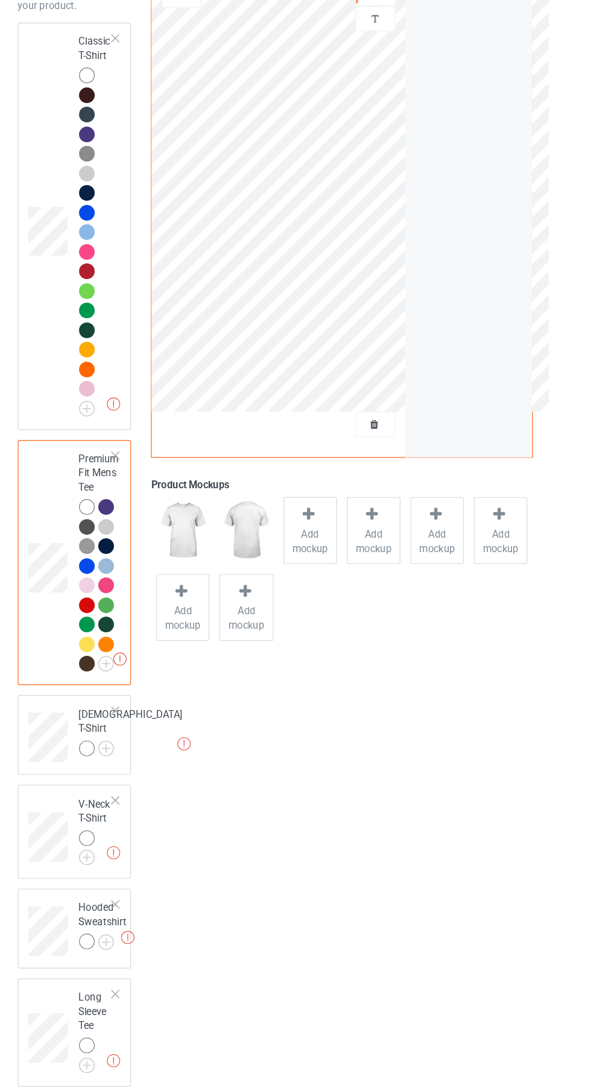
click at [0, 0] on img at bounding box center [0, 0] width 0 height 0
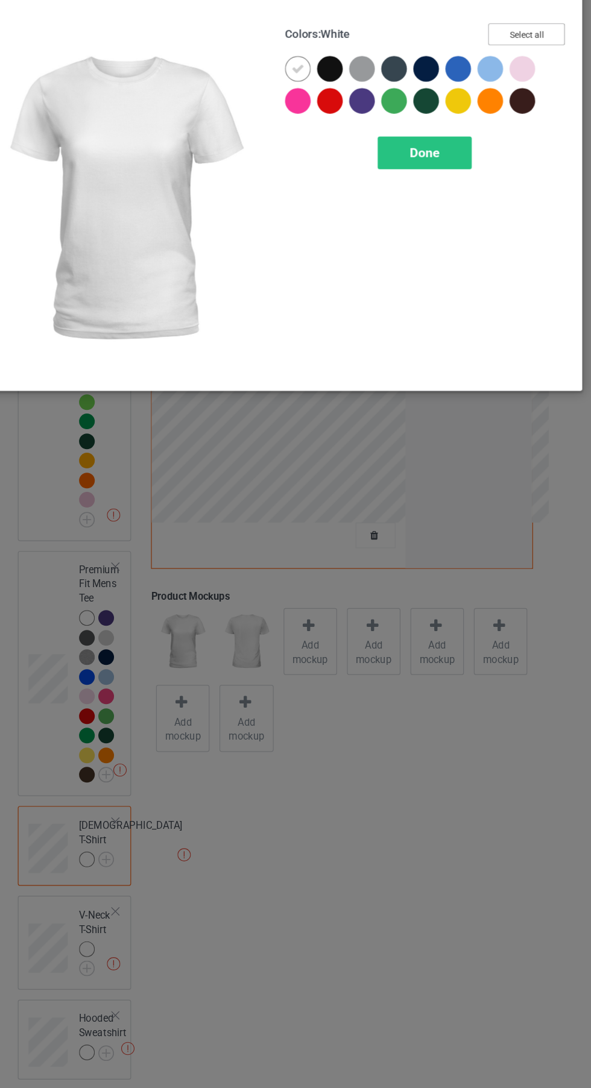
click at [507, 64] on button "Select all" at bounding box center [507, 67] width 65 height 19
click at [342, 96] on icon at bounding box center [341, 96] width 11 height 11
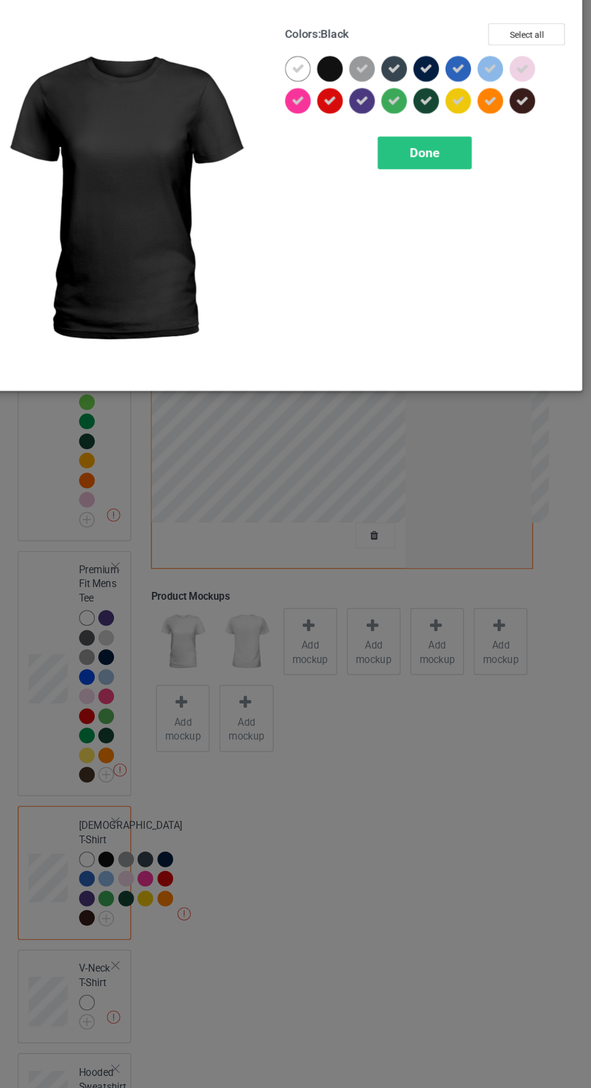
click at [414, 178] on div "Done" at bounding box center [422, 168] width 80 height 28
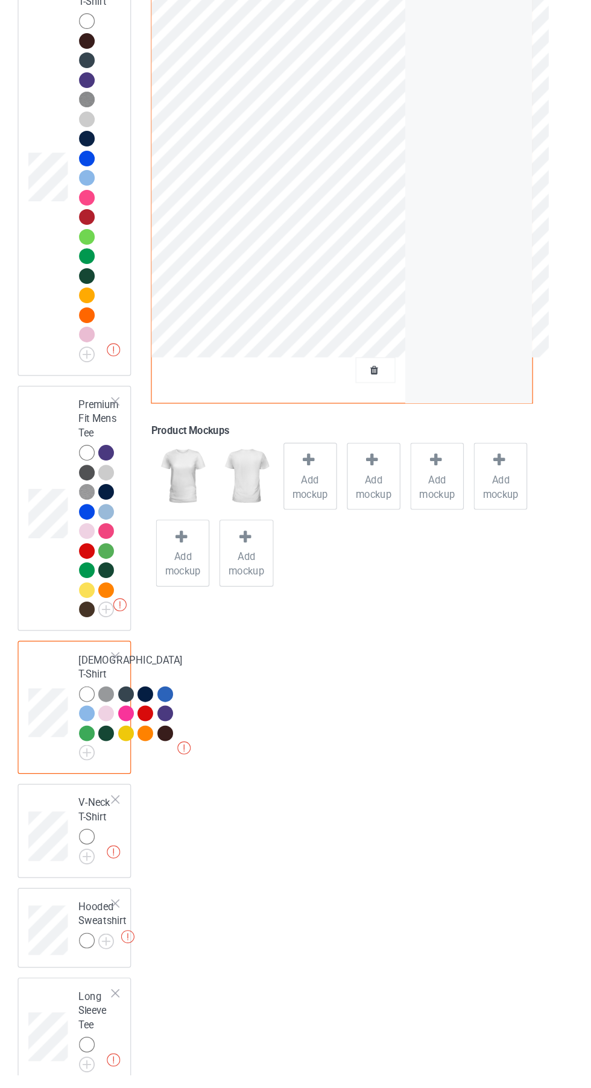
scroll to position [140, 0]
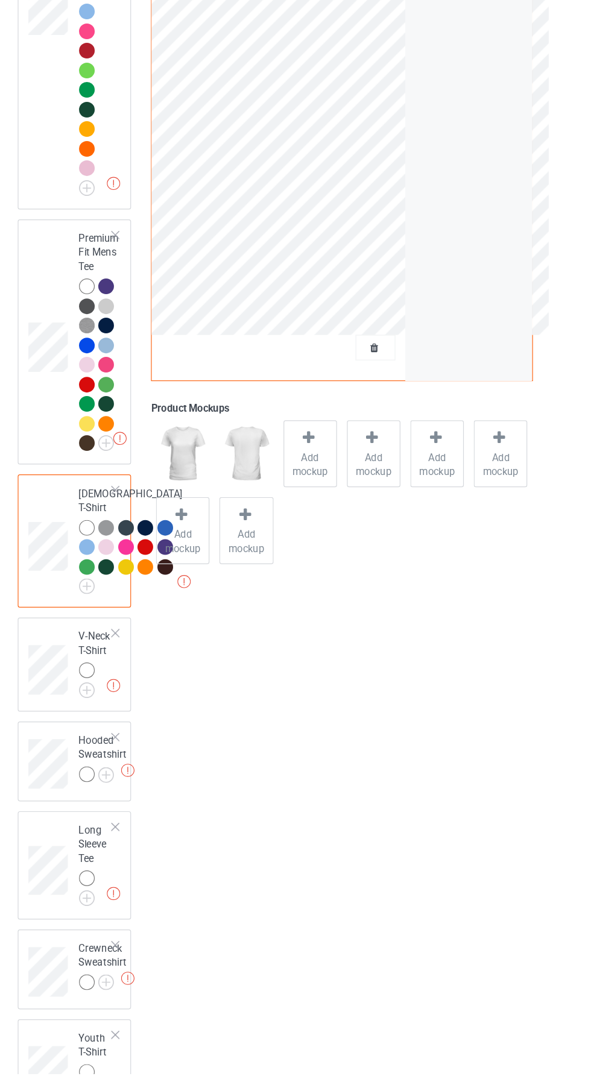
click at [0, 0] on img at bounding box center [0, 0] width 0 height 0
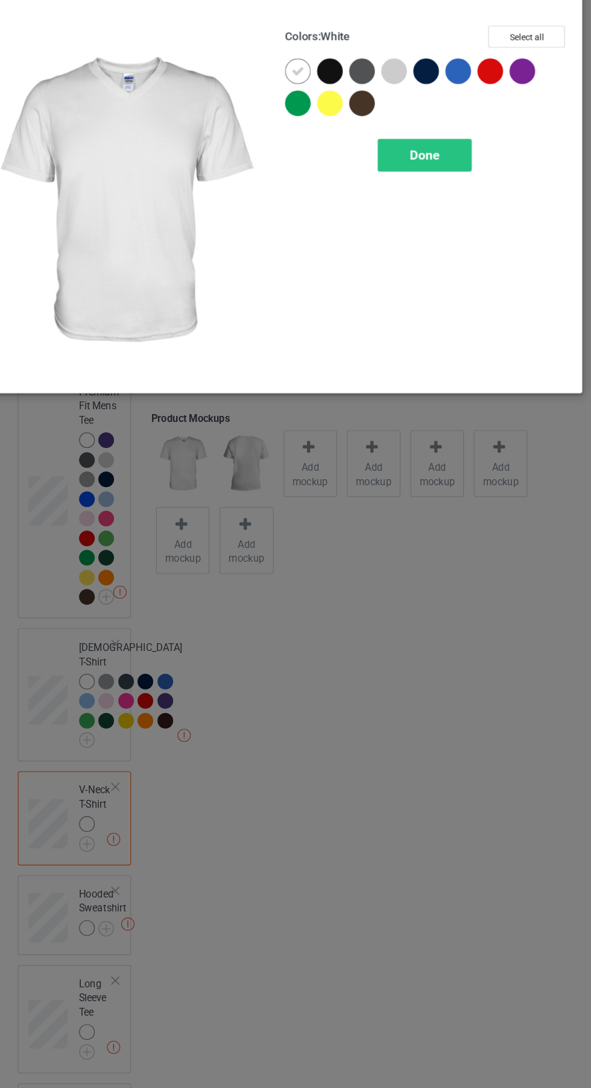
scroll to position [152, 0]
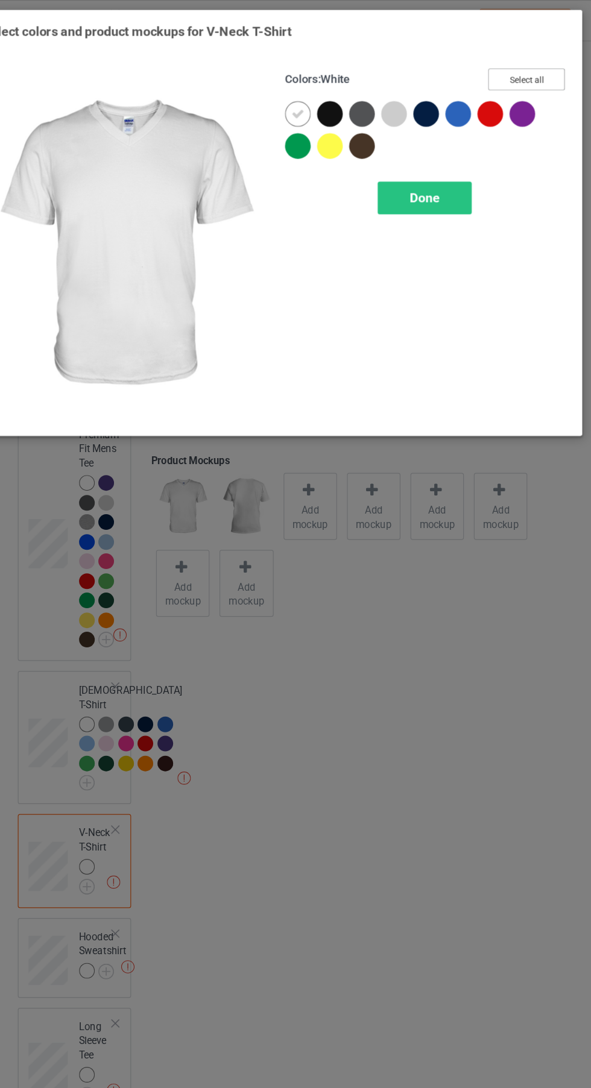
click at [512, 63] on button "Select all" at bounding box center [507, 67] width 65 height 19
click at [342, 96] on icon at bounding box center [341, 96] width 11 height 11
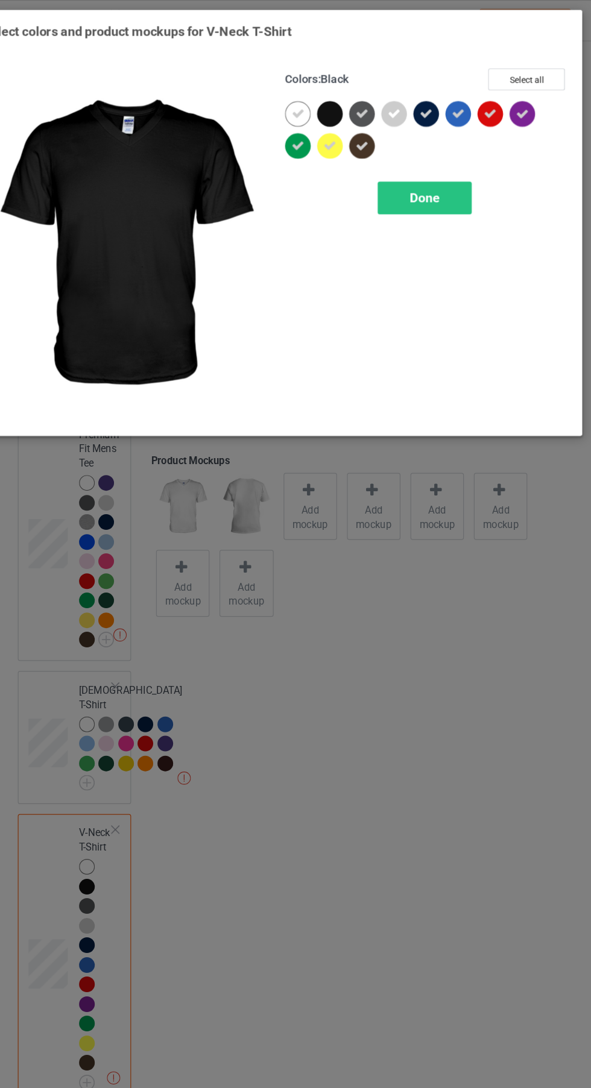
click at [421, 168] on span "Done" at bounding box center [421, 167] width 25 height 13
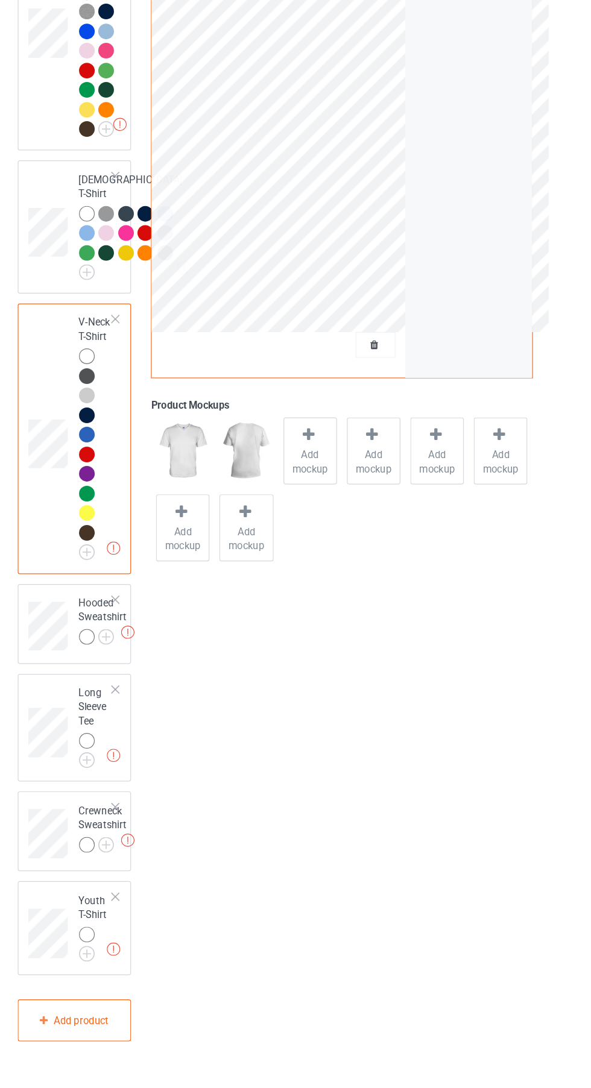
scroll to position [412, 0]
click at [0, 0] on img at bounding box center [0, 0] width 0 height 0
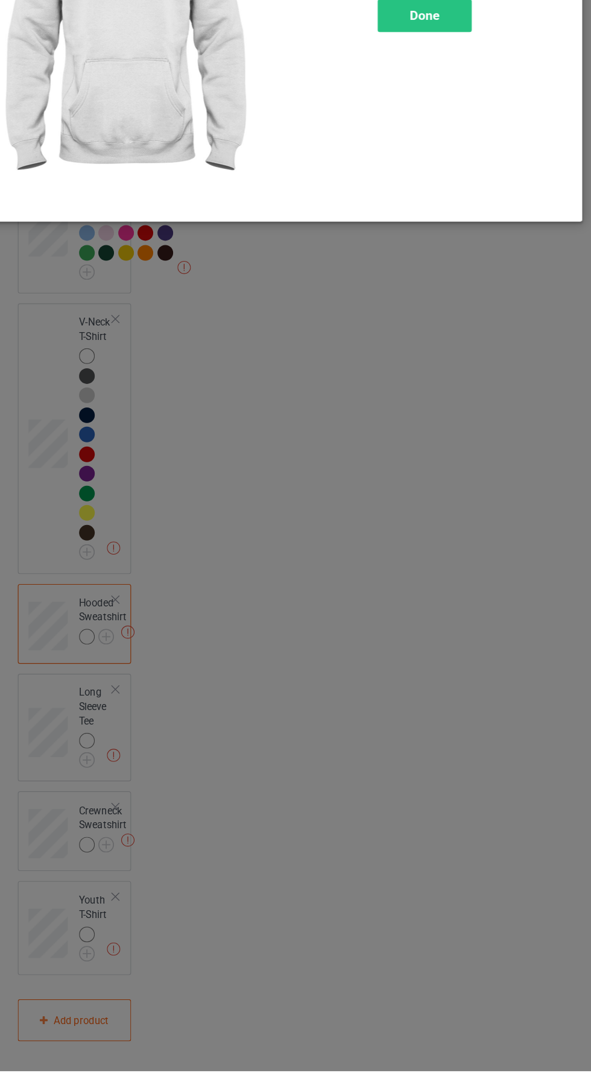
scroll to position [426, 0]
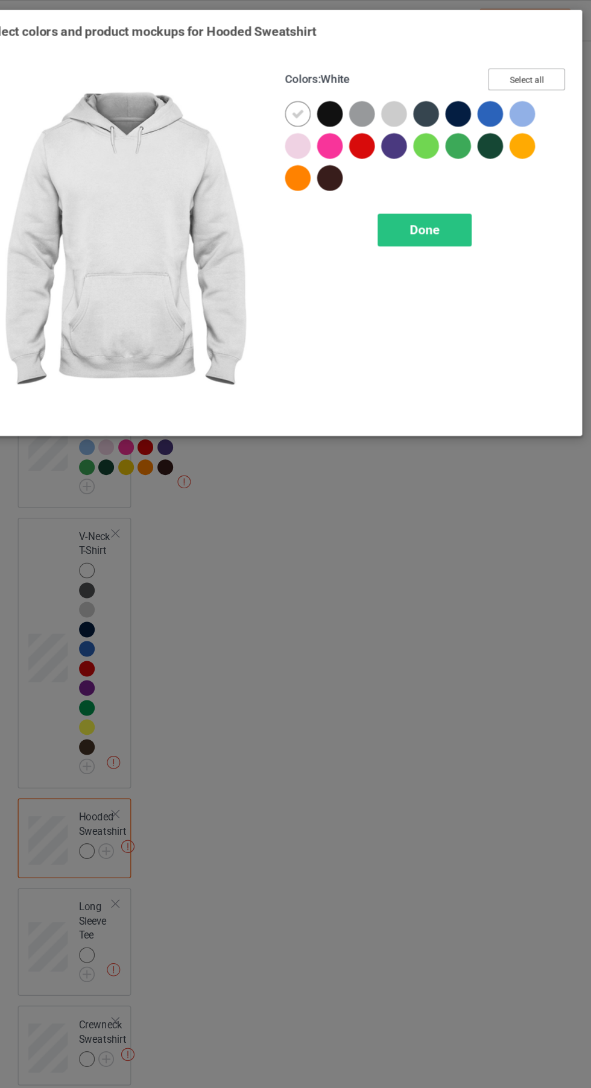
click at [499, 67] on button "Select all" at bounding box center [507, 67] width 65 height 19
click at [328, 104] on div at bounding box center [317, 99] width 27 height 27
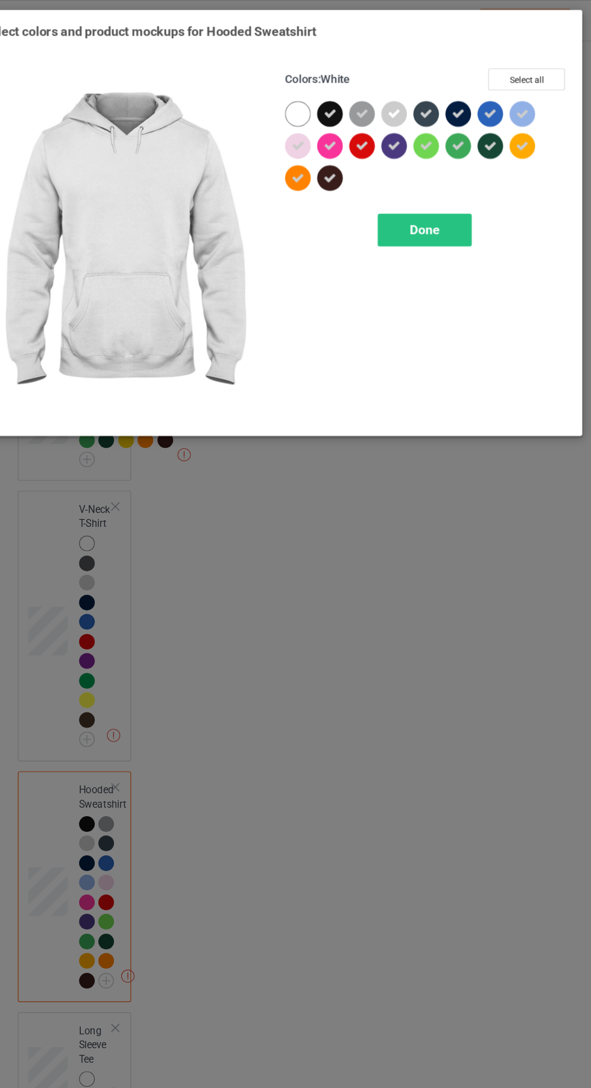
click at [336, 98] on icon at bounding box center [341, 96] width 11 height 11
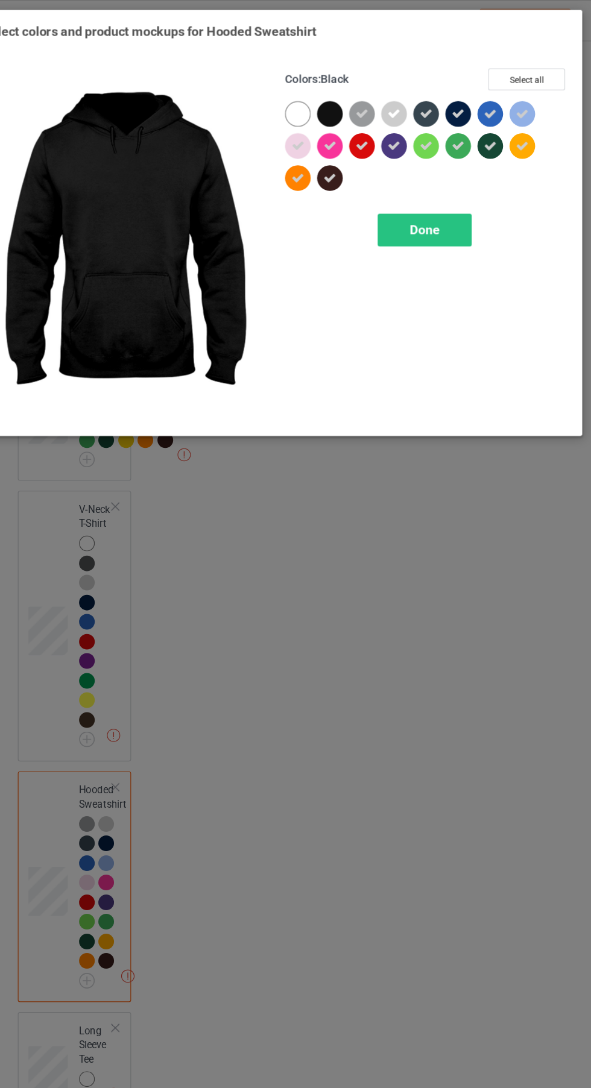
click at [307, 99] on div at bounding box center [315, 97] width 22 height 22
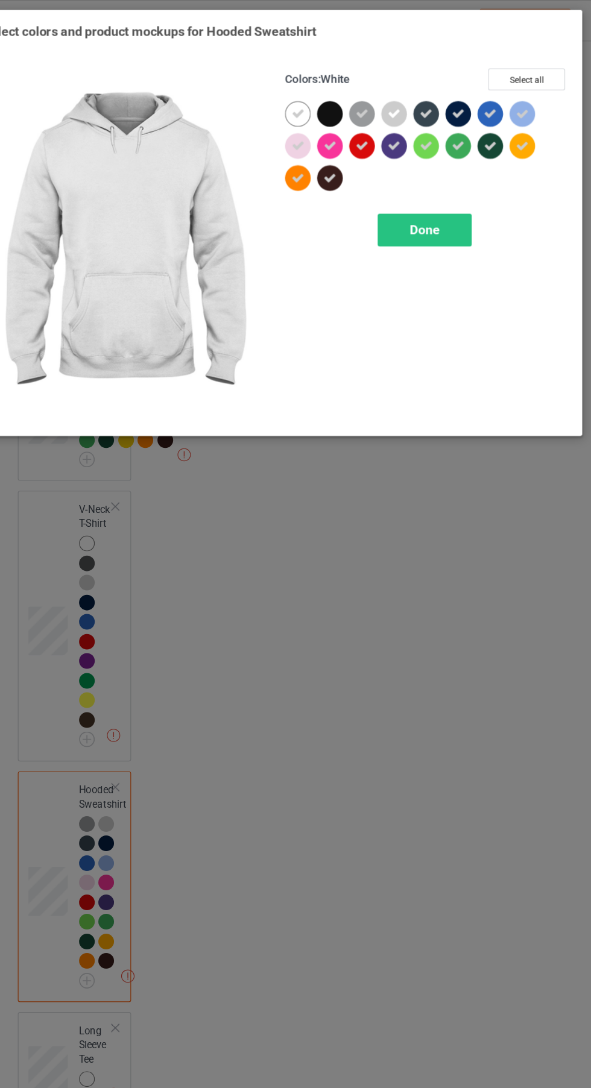
click at [422, 195] on span "Done" at bounding box center [421, 194] width 25 height 13
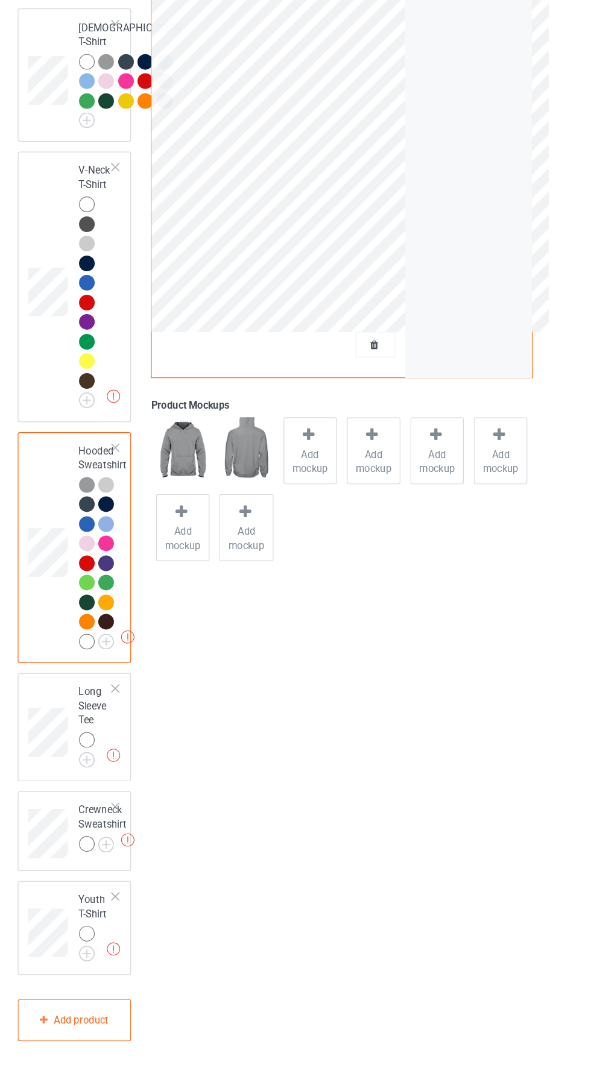
scroll to position [641, 0]
click at [0, 0] on img at bounding box center [0, 0] width 0 height 0
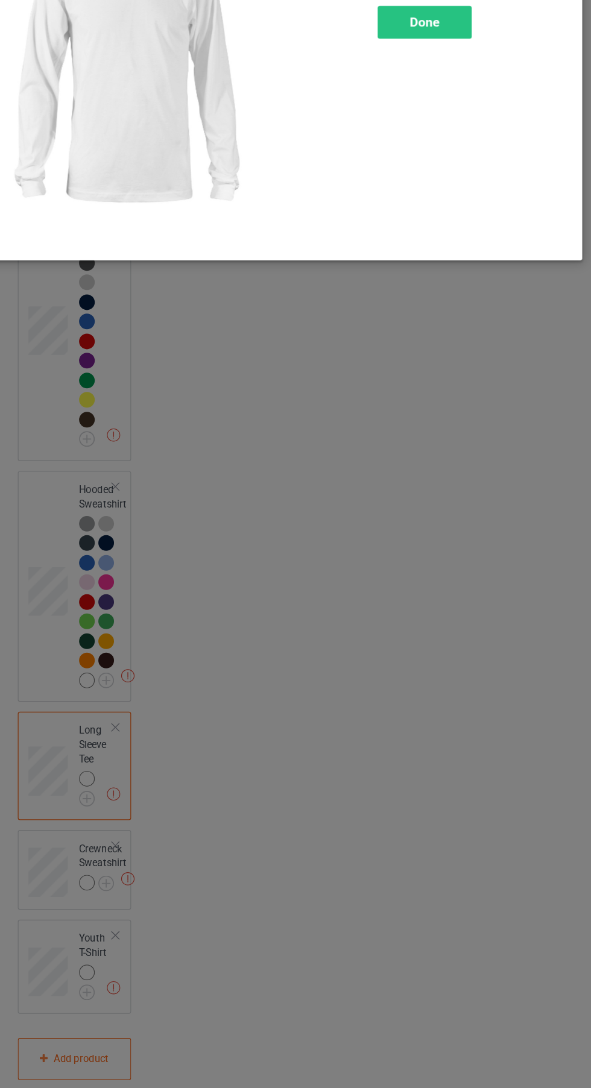
scroll to position [655, 0]
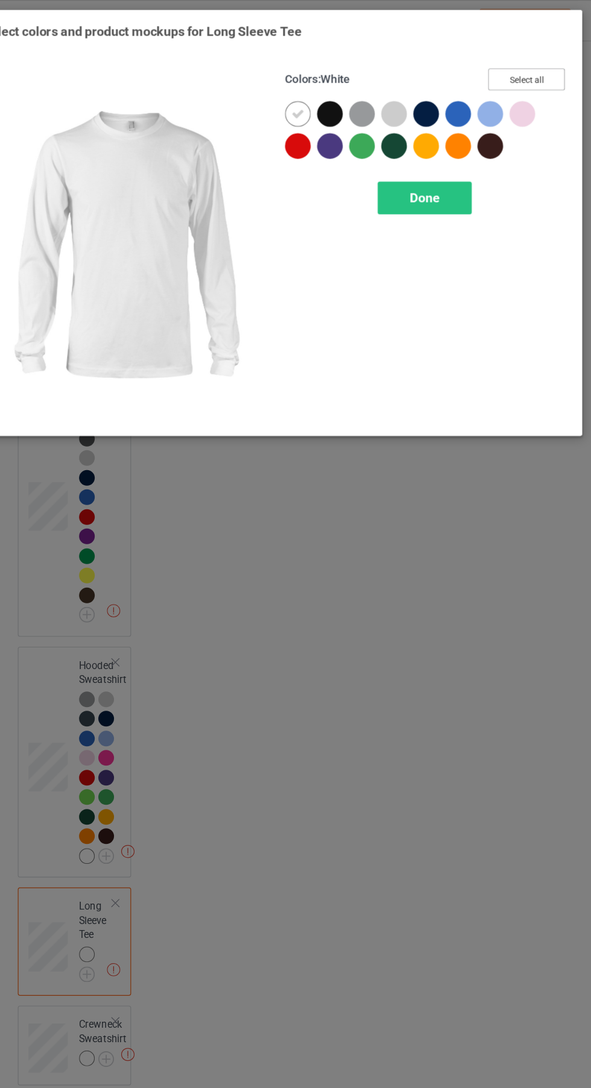
click at [512, 63] on button "Select all" at bounding box center [507, 67] width 65 height 19
click at [316, 91] on icon at bounding box center [314, 96] width 11 height 11
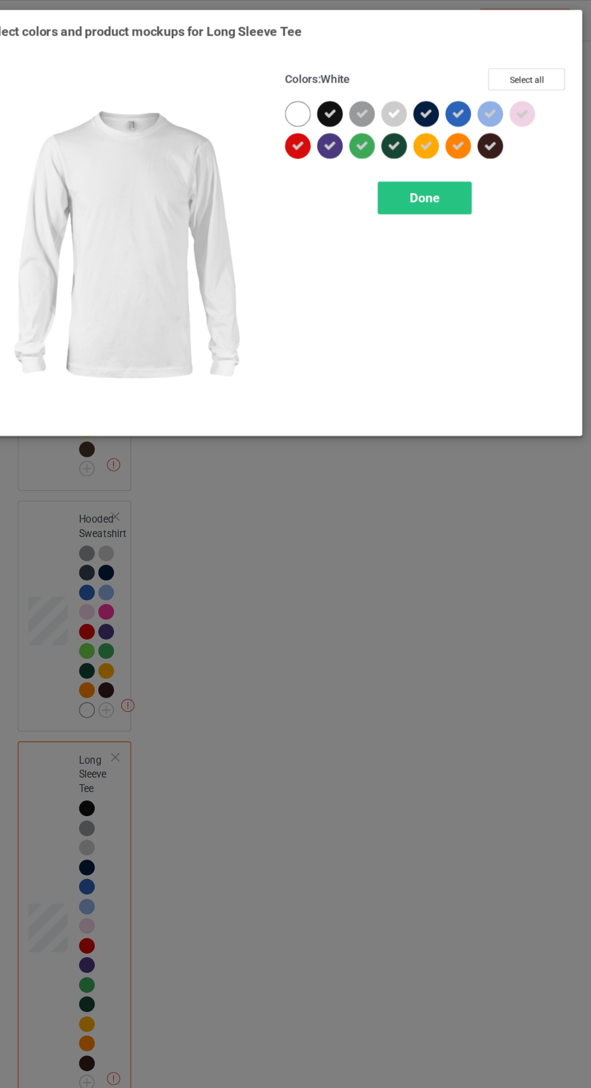
click at [342, 96] on icon at bounding box center [341, 96] width 11 height 11
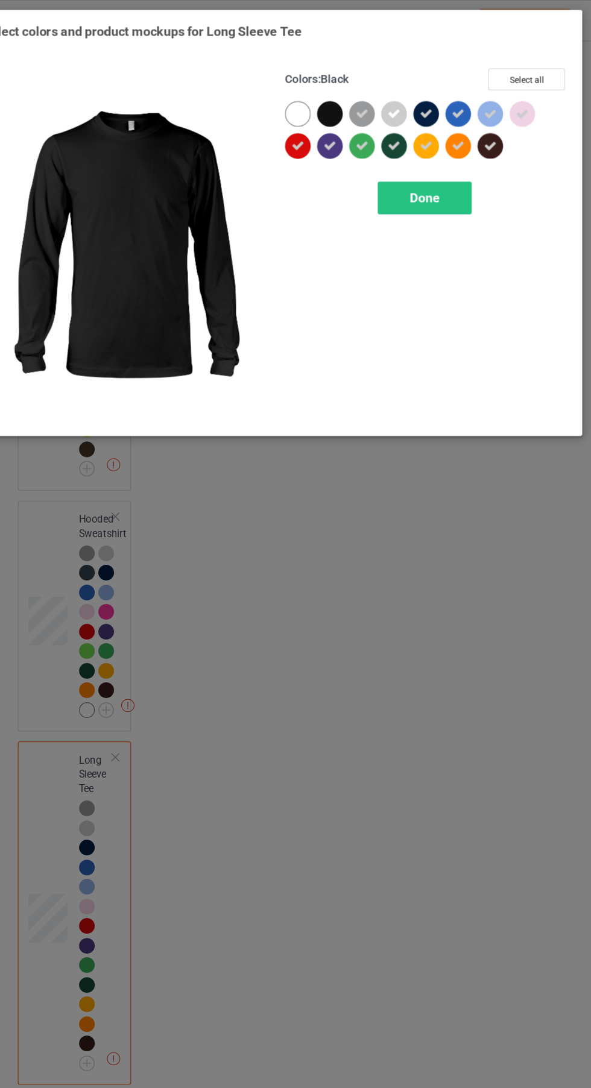
click at [312, 87] on div at bounding box center [315, 97] width 22 height 22
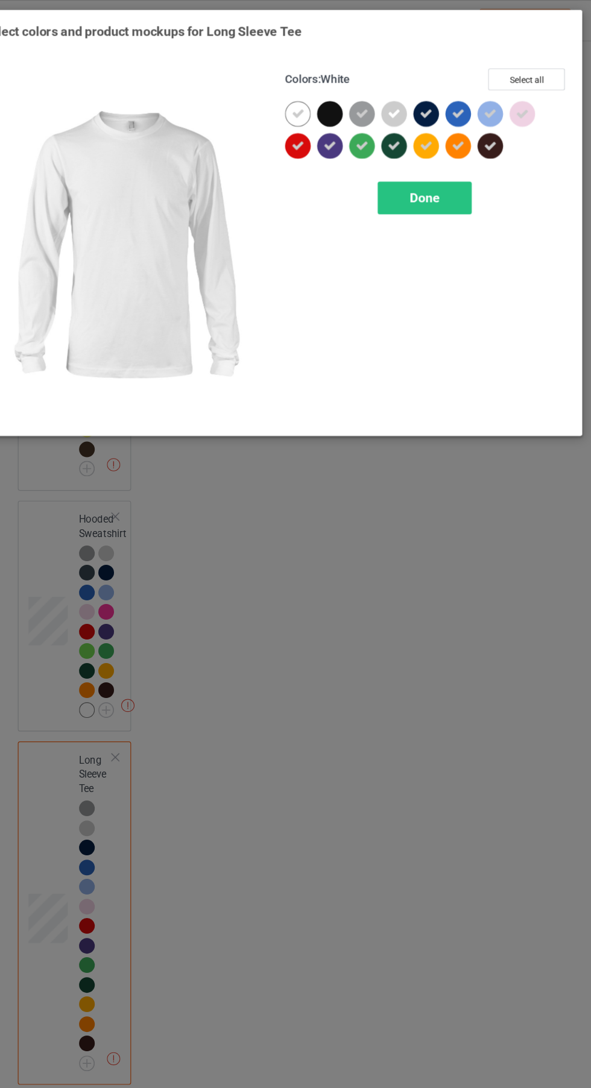
click at [395, 163] on div "Done" at bounding box center [422, 168] width 80 height 28
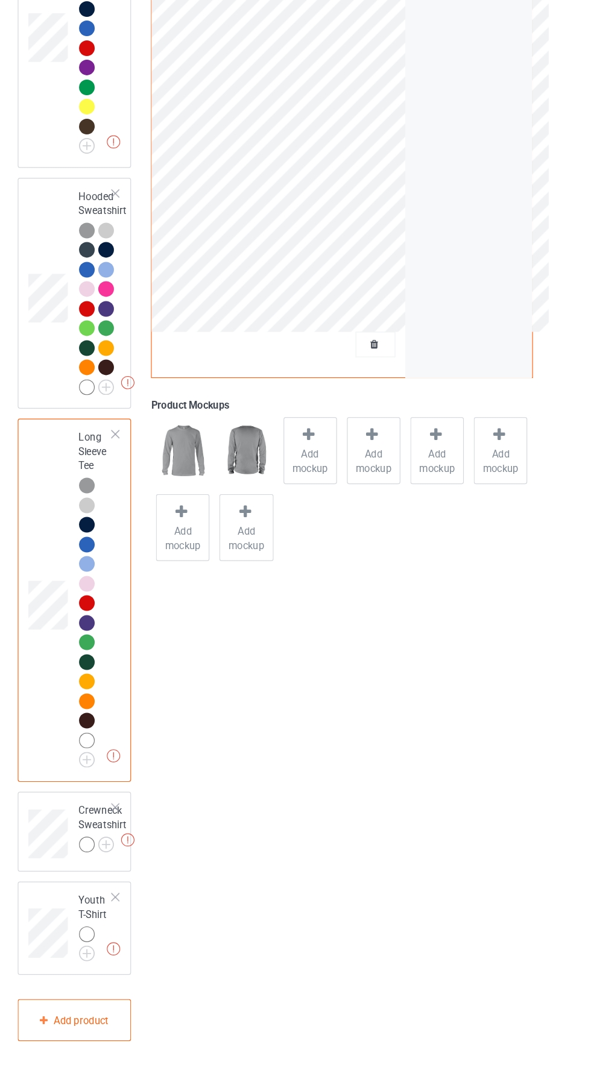
scroll to position [856, 0]
click at [0, 0] on img at bounding box center [0, 0] width 0 height 0
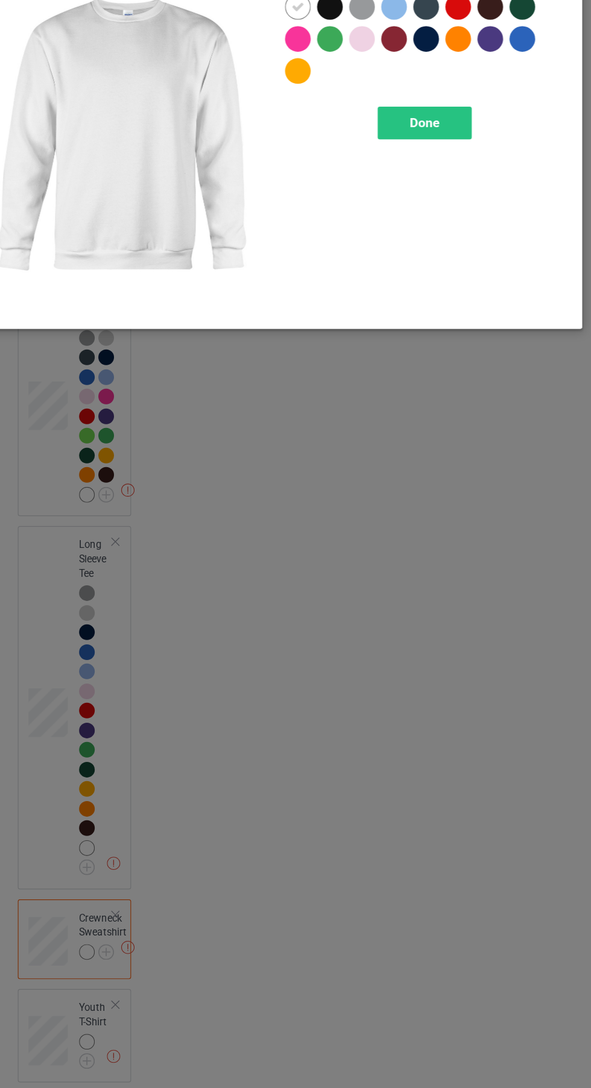
scroll to position [870, 0]
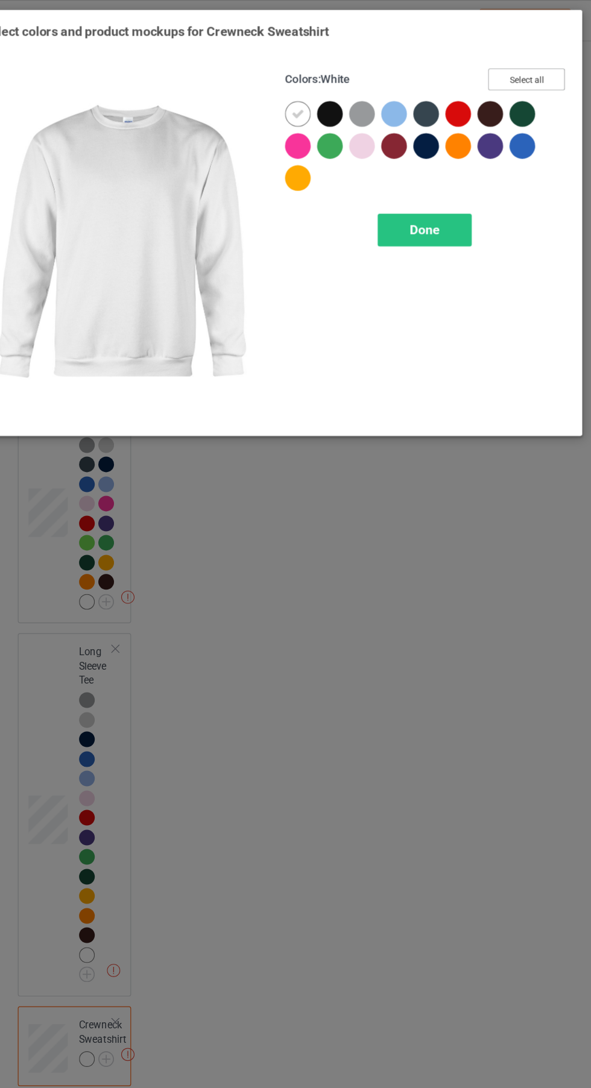
click at [498, 70] on button "Select all" at bounding box center [507, 67] width 65 height 19
click at [342, 96] on icon at bounding box center [341, 96] width 11 height 11
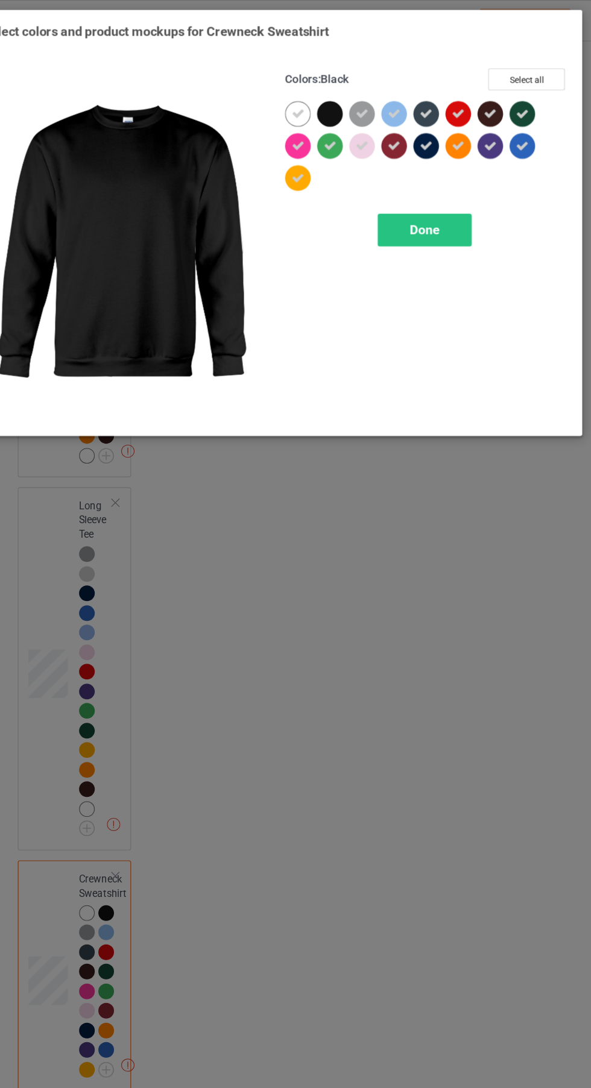
click at [426, 195] on span "Done" at bounding box center [421, 194] width 25 height 13
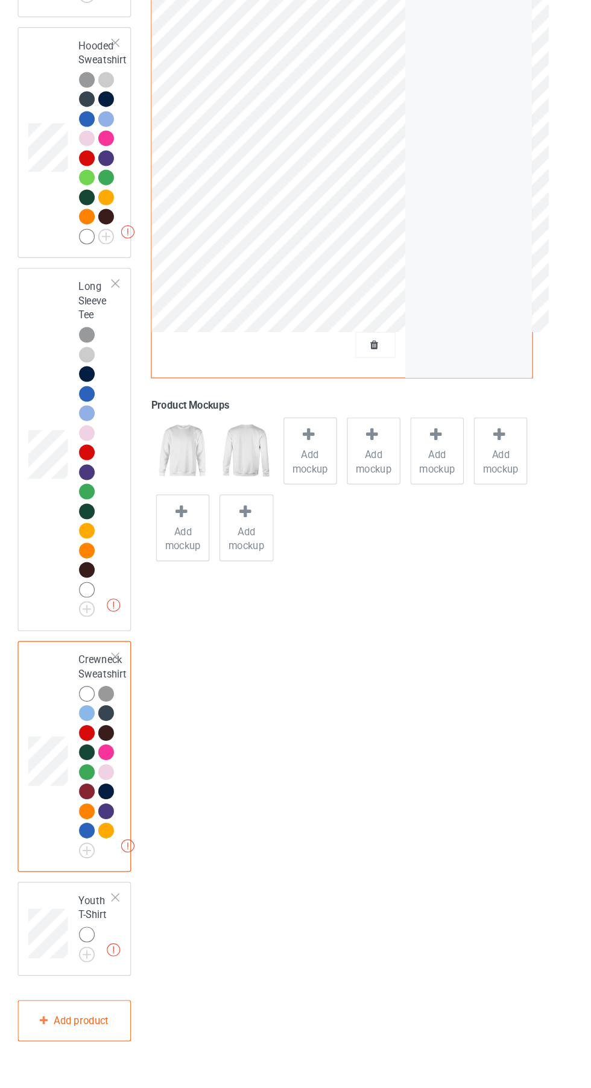
scroll to position [985, 0]
click at [0, 0] on img at bounding box center [0, 0] width 0 height 0
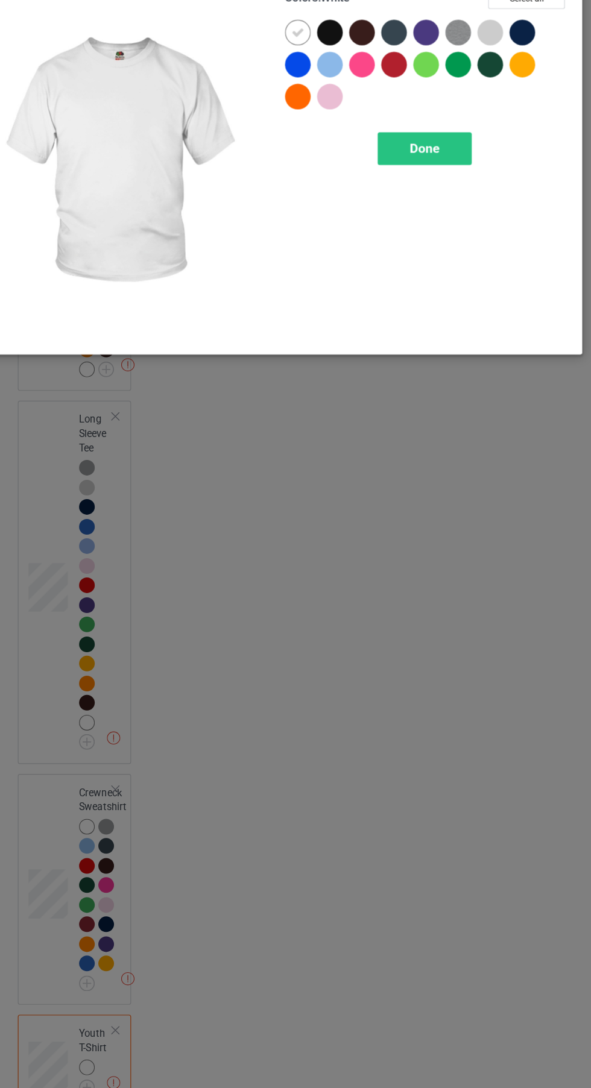
scroll to position [999, 0]
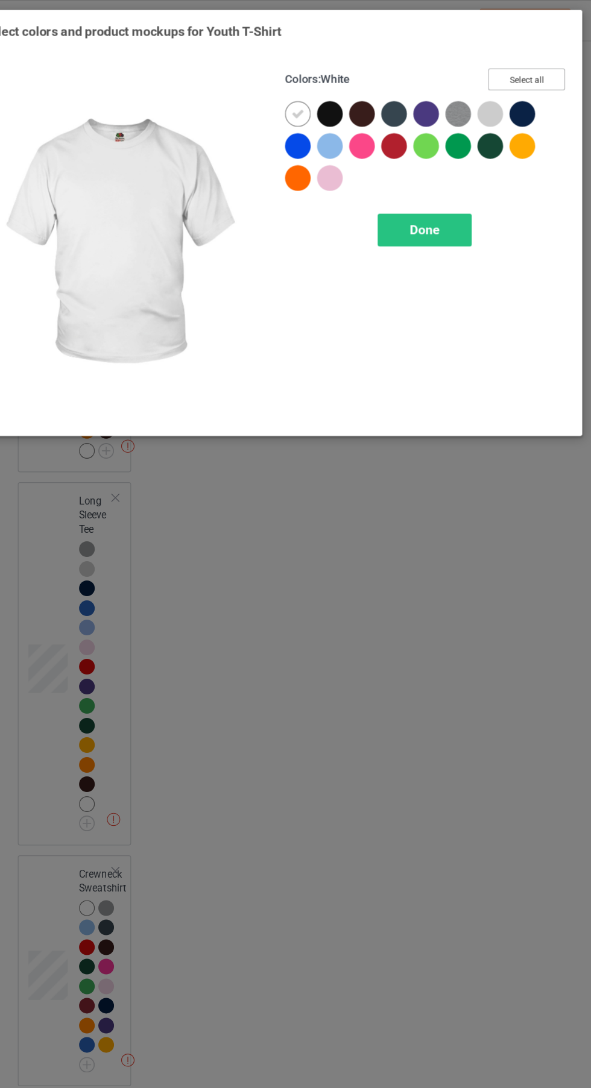
click at [501, 67] on button "Select all" at bounding box center [507, 67] width 65 height 19
click at [342, 96] on icon at bounding box center [341, 96] width 11 height 11
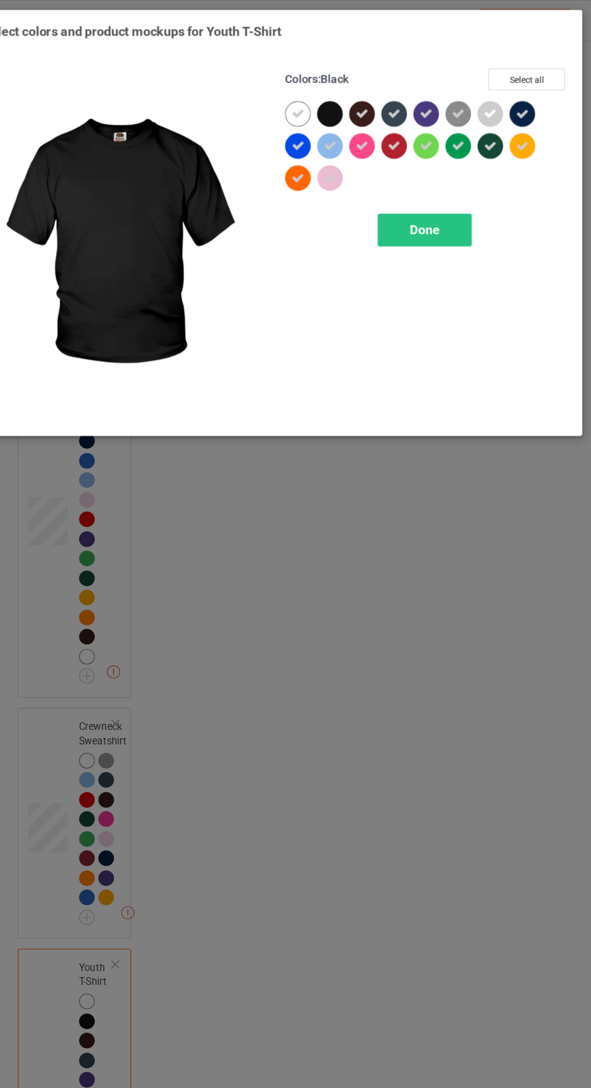
click at [420, 193] on span "Done" at bounding box center [421, 194] width 25 height 13
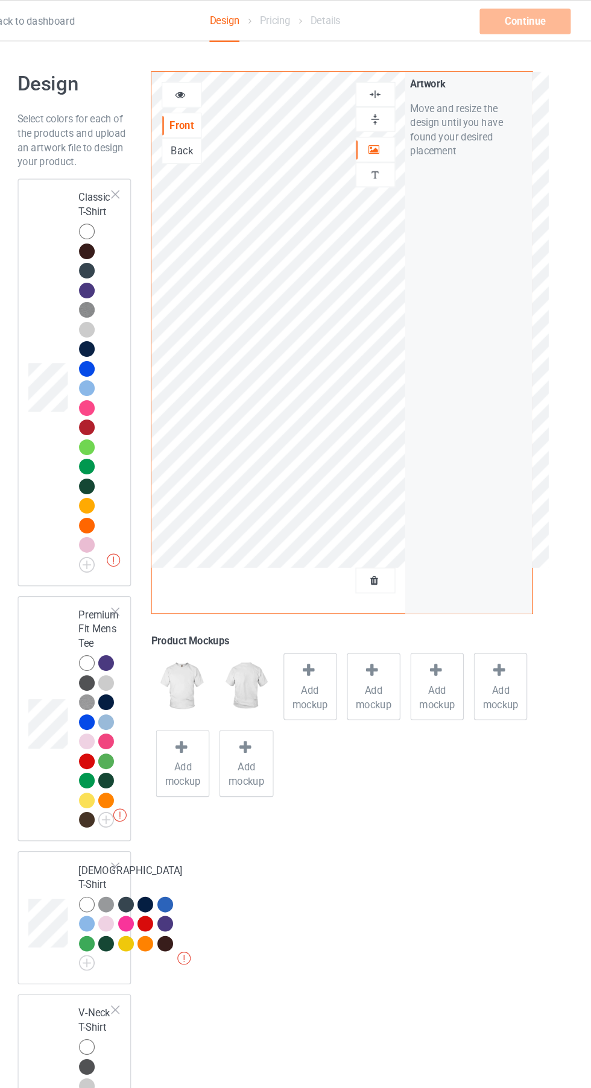
click at [102, 431] on td at bounding box center [105, 323] width 36 height 335
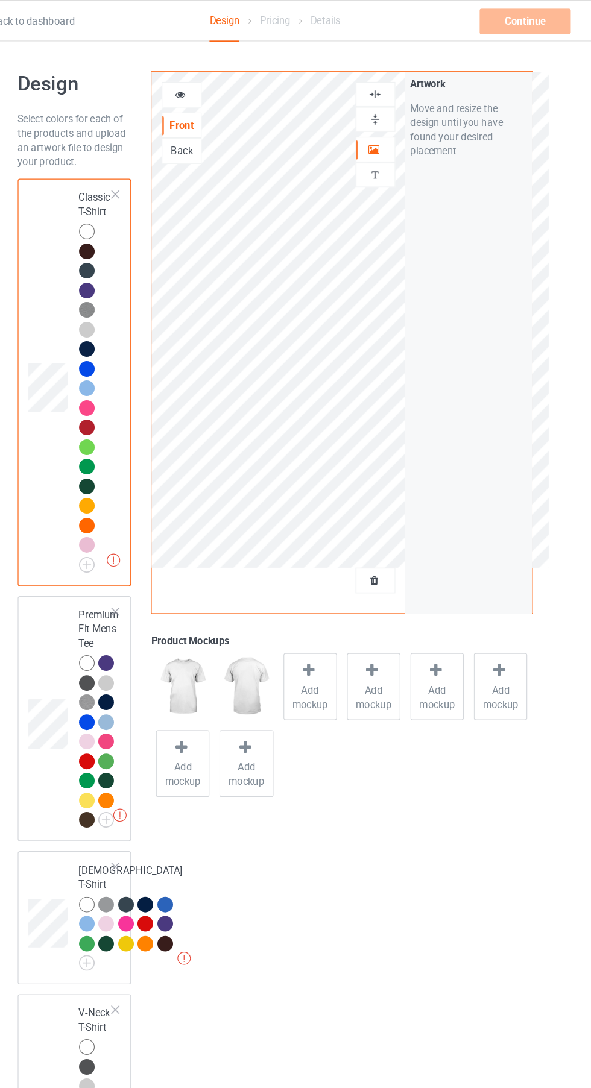
click at [323, 584] on span "Add mockup" at bounding box center [325, 590] width 44 height 24
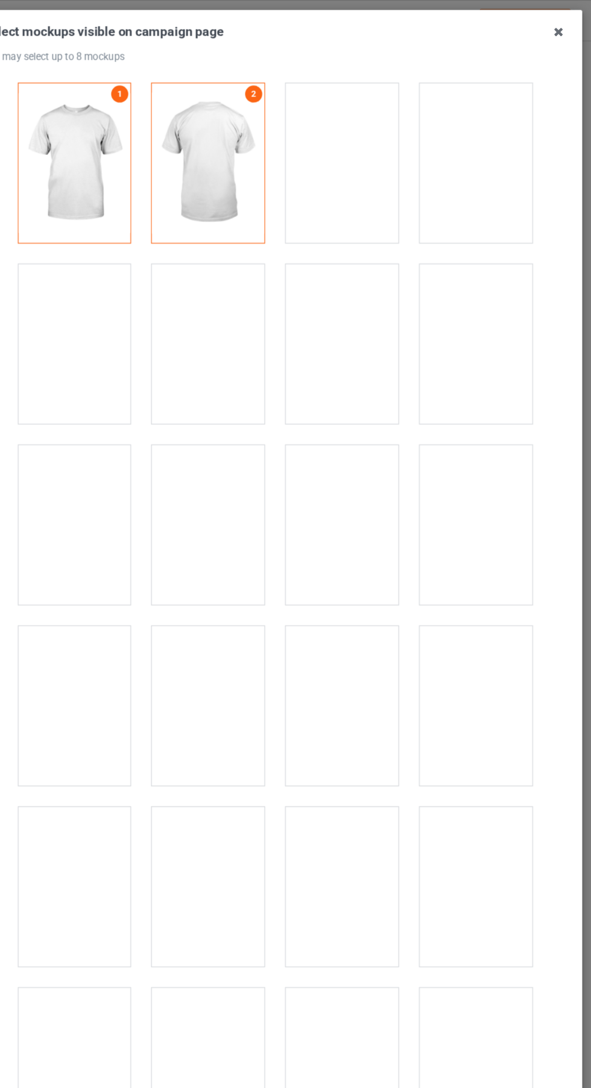
scroll to position [722, 0]
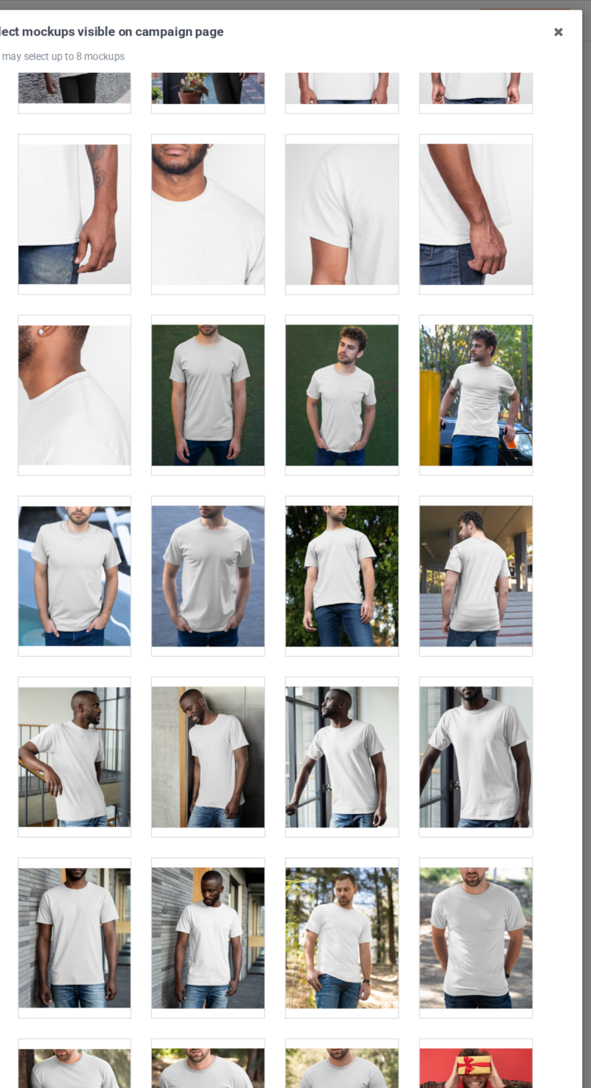
click at [219, 481] on div at bounding box center [238, 487] width 95 height 135
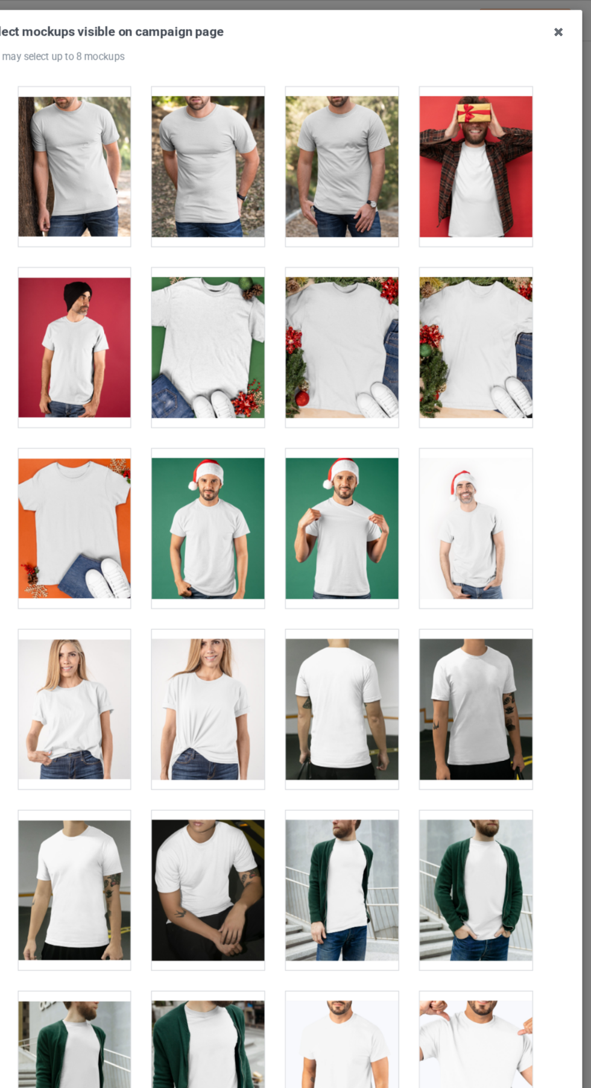
scroll to position [1541, 0]
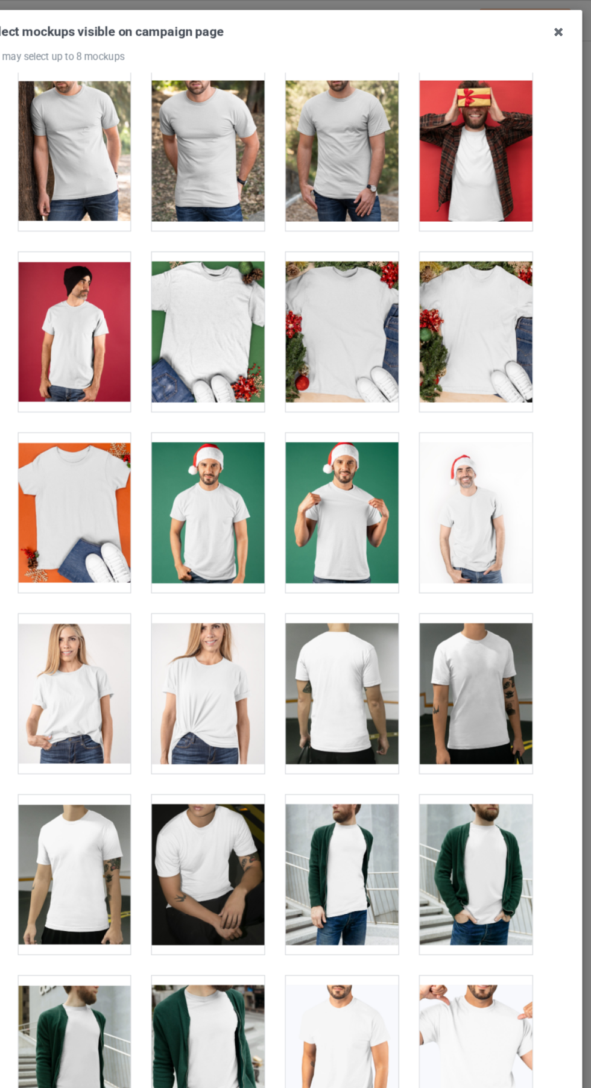
click at [225, 585] on div at bounding box center [238, 586] width 95 height 135
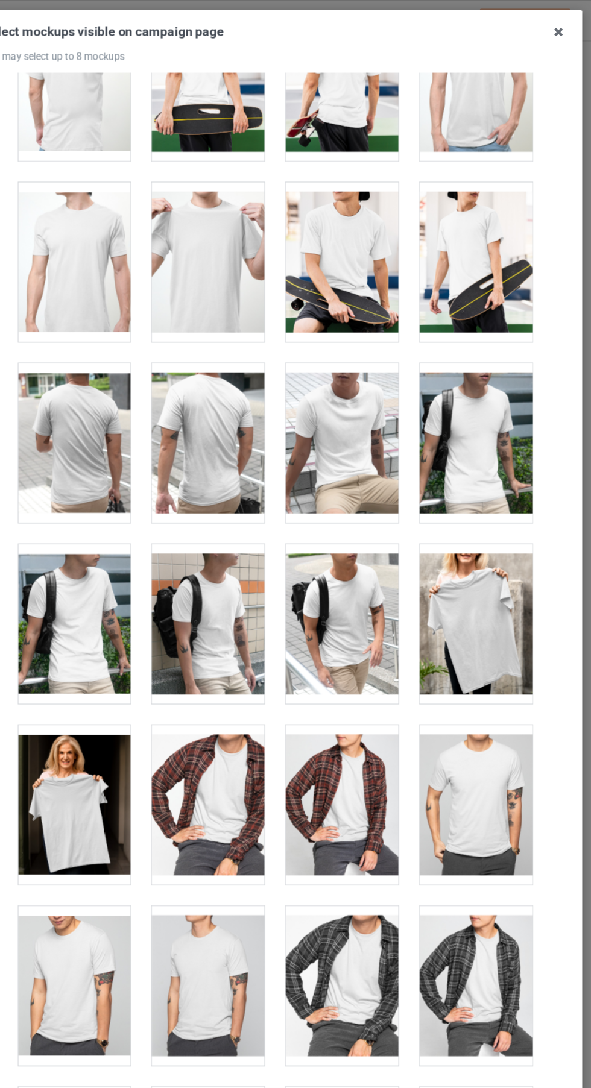
scroll to position [2826, 0]
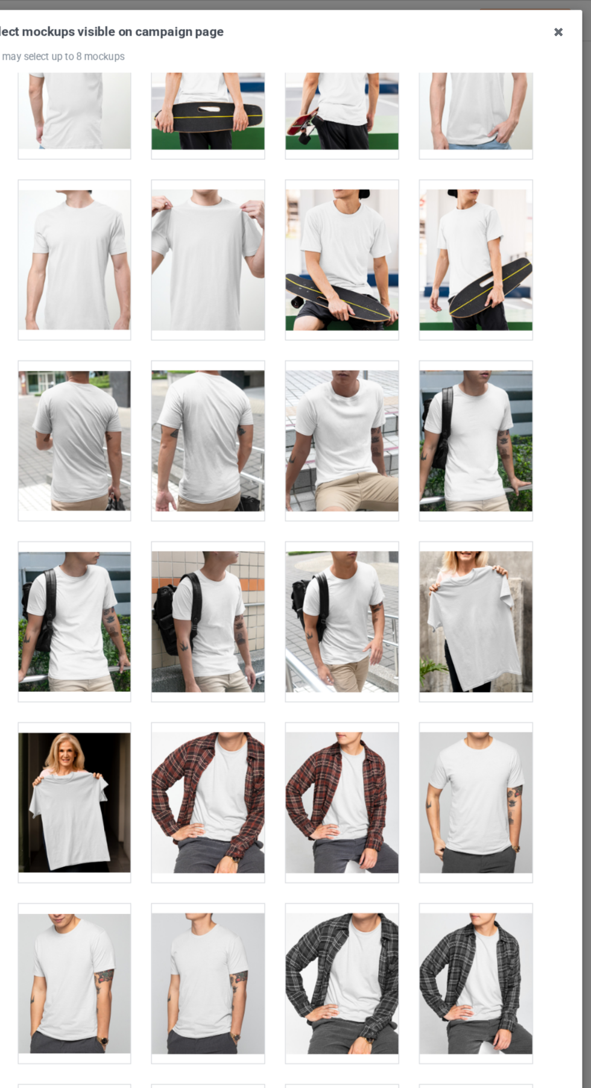
click at [131, 674] on div at bounding box center [125, 679] width 95 height 135
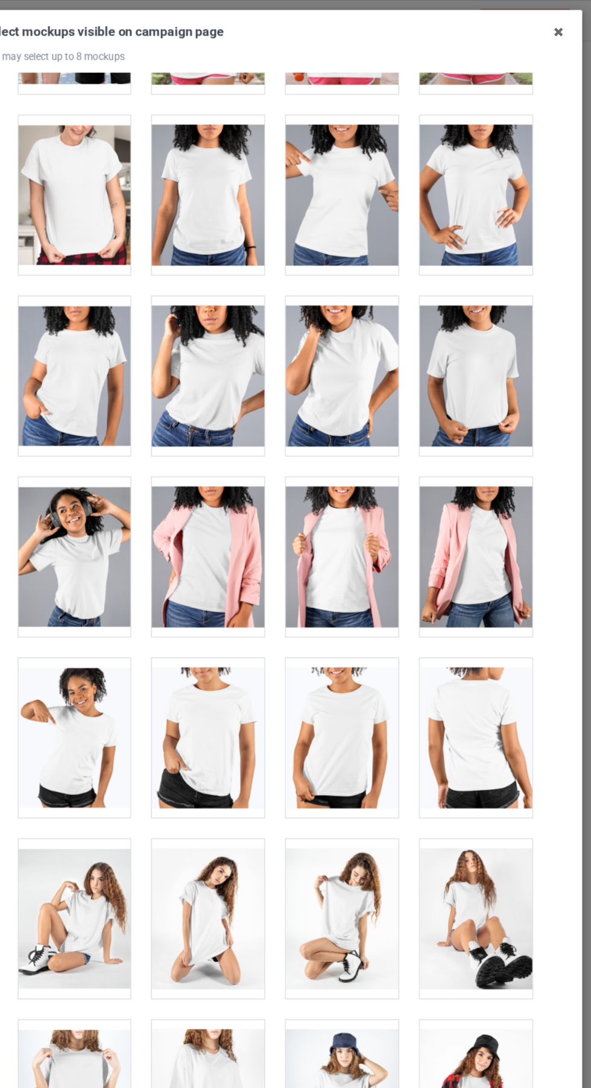
scroll to position [15590, 0]
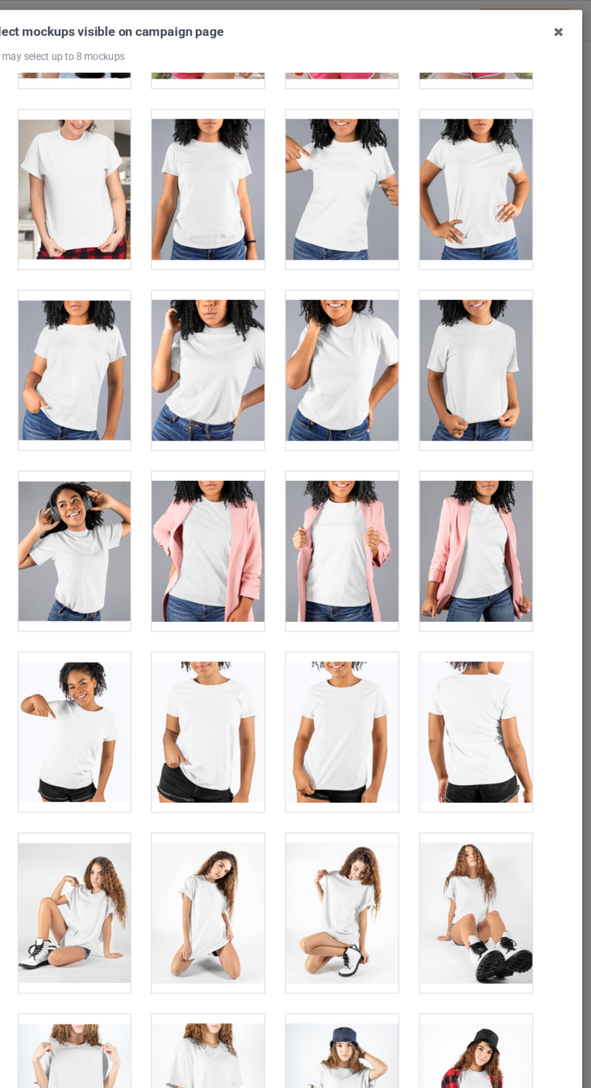
click at [358, 322] on div at bounding box center [351, 313] width 95 height 135
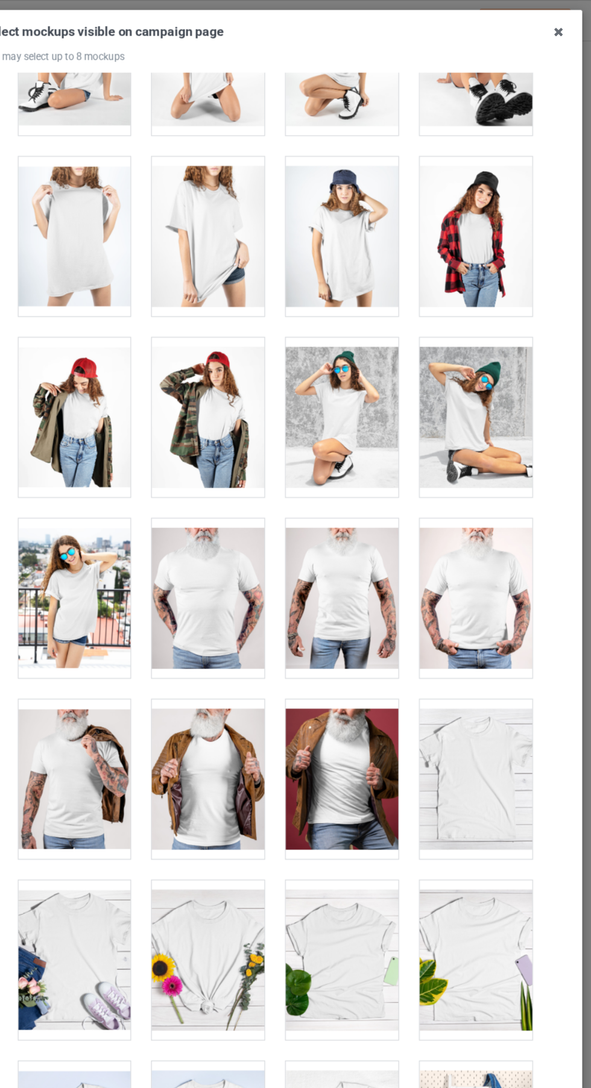
scroll to position [16658, 0]
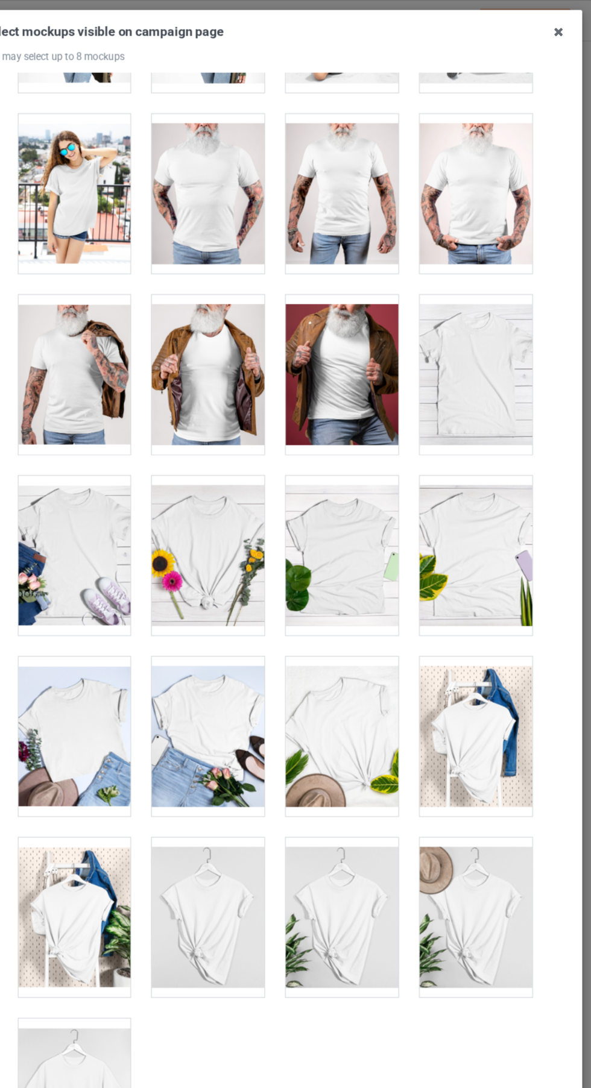
click at [251, 815] on div at bounding box center [238, 776] width 95 height 135
click at [125, 880] on div at bounding box center [125, 929] width 95 height 135
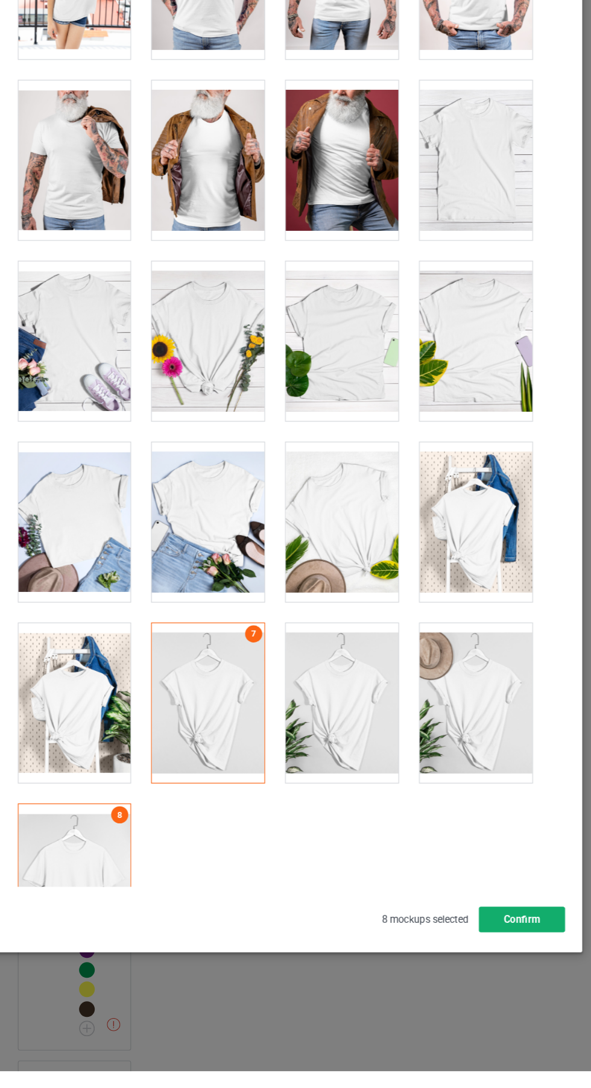
click at [489, 970] on button "Confirm" at bounding box center [504, 960] width 73 height 22
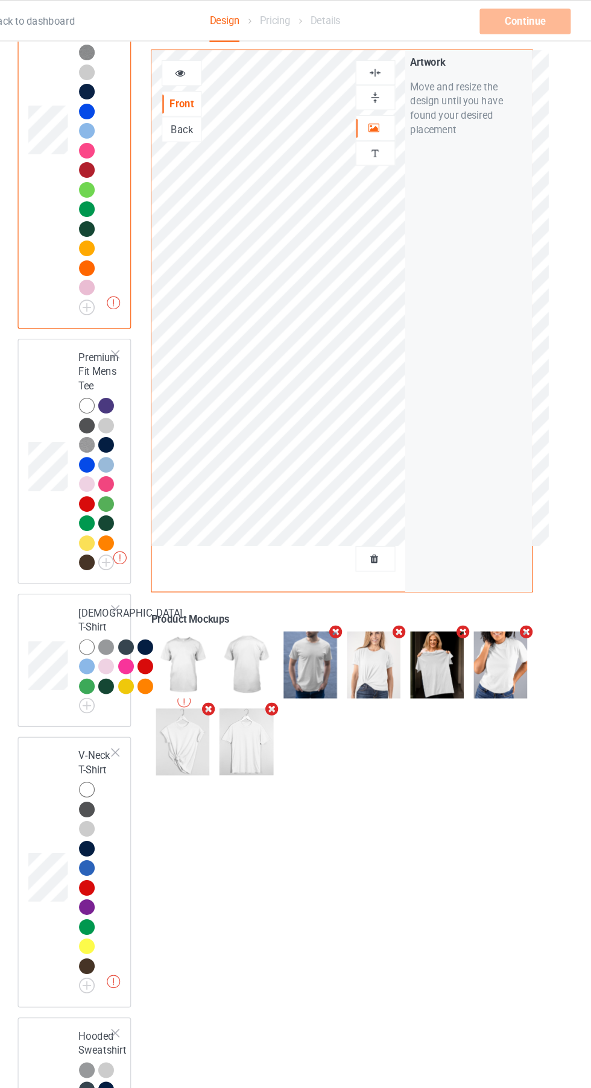
scroll to position [0, 0]
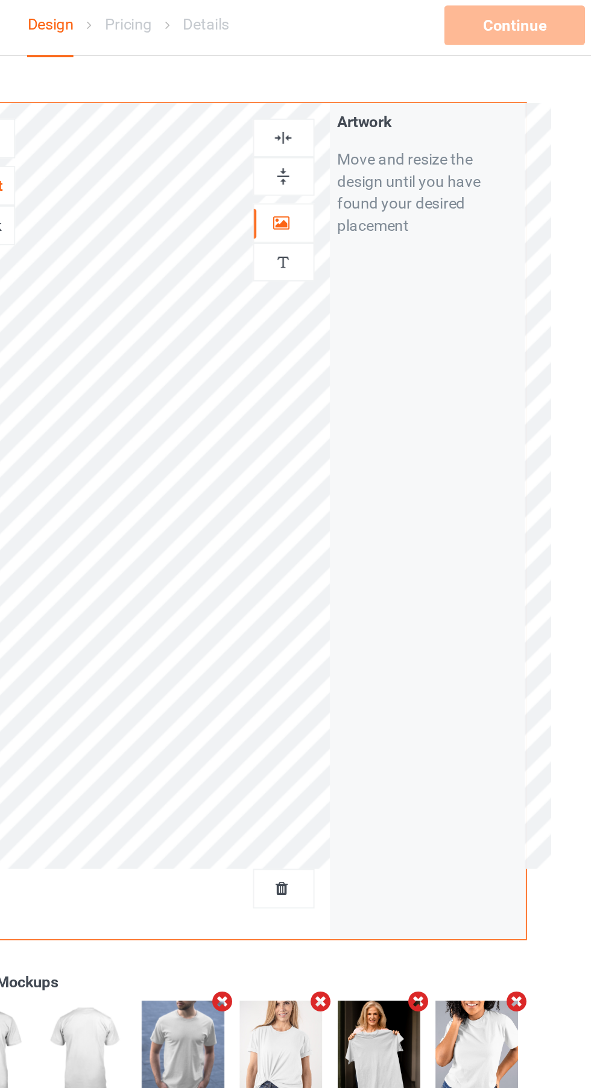
click at [379, 127] on icon at bounding box center [379, 125] width 10 height 8
click at [512, 17] on div "Continue" at bounding box center [506, 18] width 77 height 22
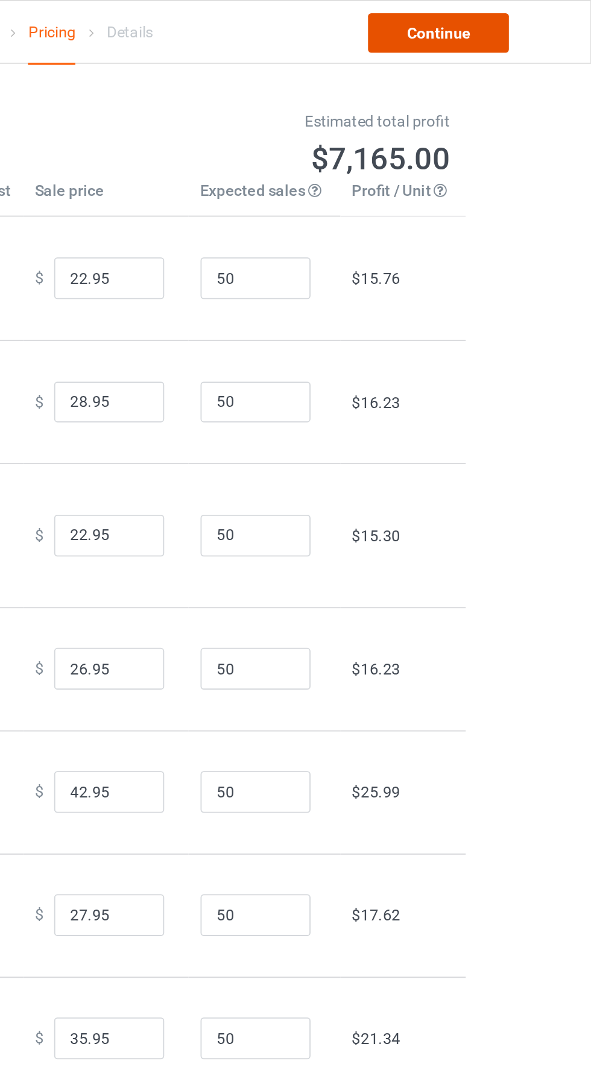
click at [518, 12] on link "Continue" at bounding box center [506, 18] width 77 height 22
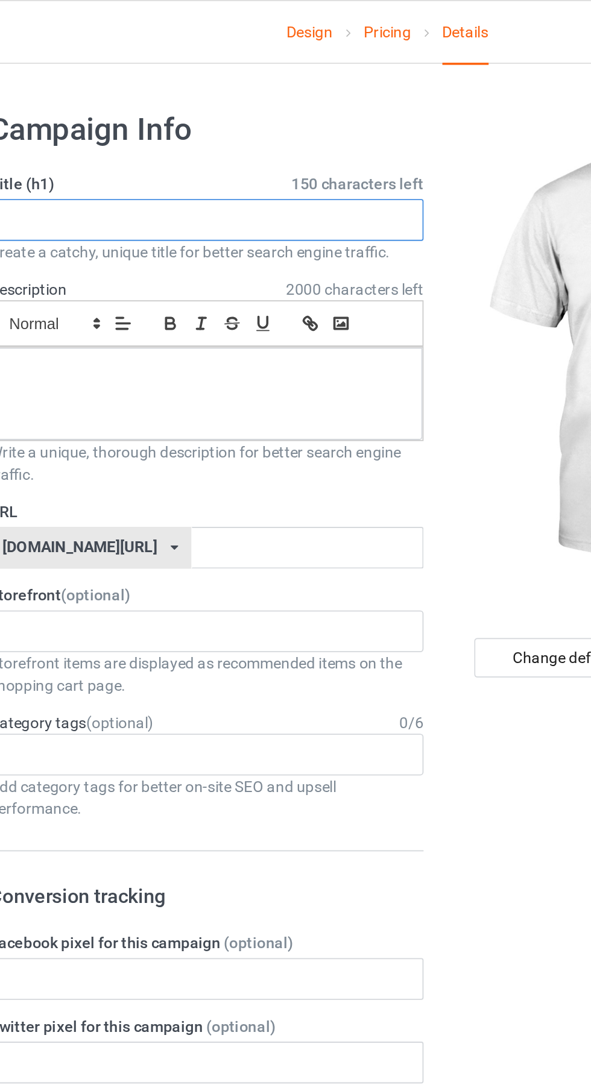
click at [231, 121] on input "text" at bounding box center [196, 120] width 237 height 23
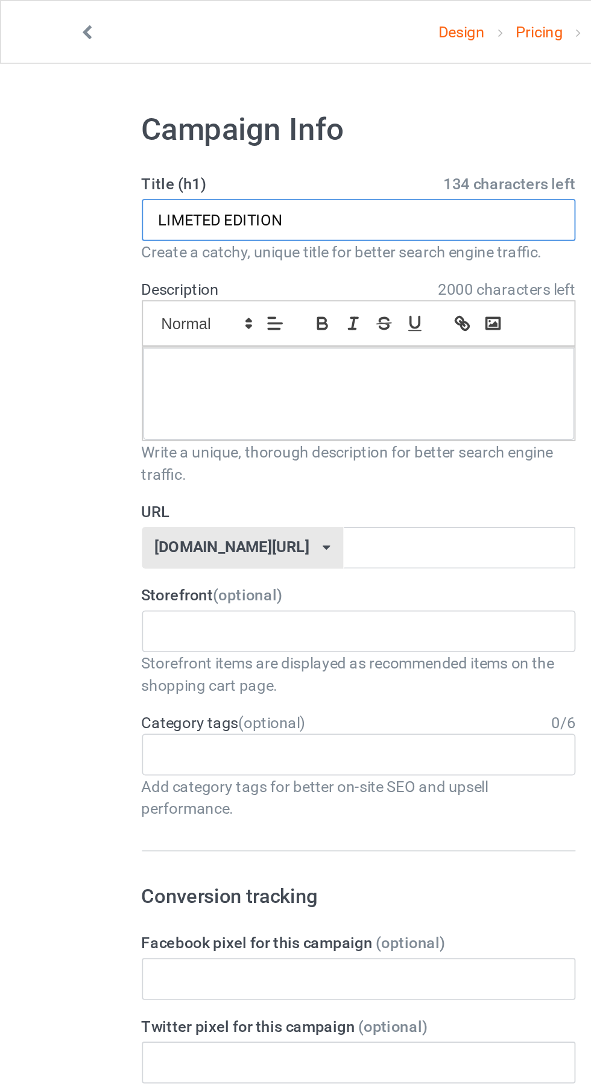
type input "LIMETED EDITION"
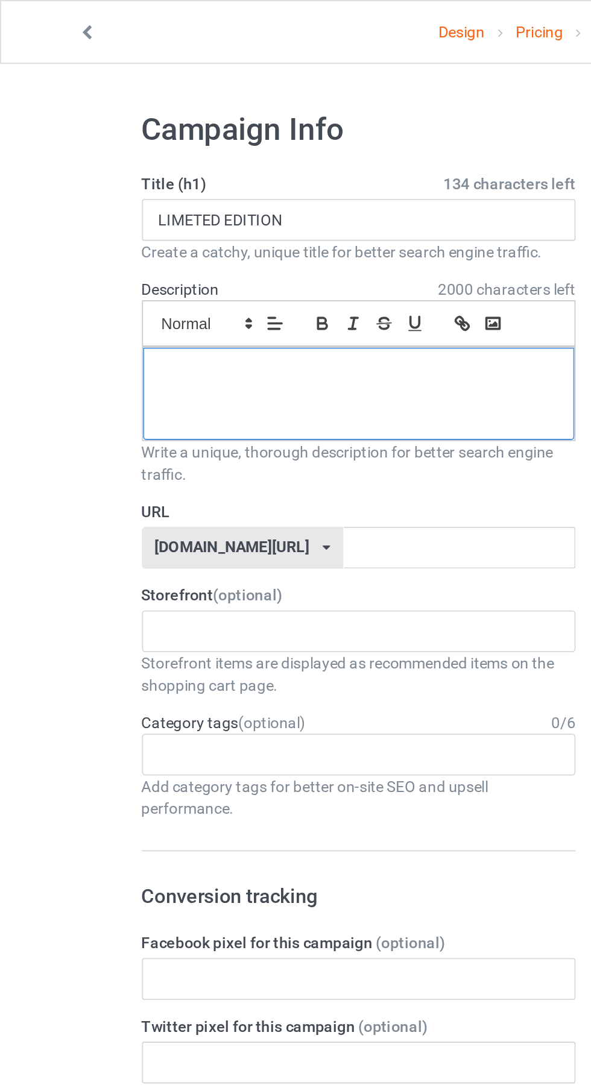
click at [216, 216] on div at bounding box center [196, 215] width 236 height 51
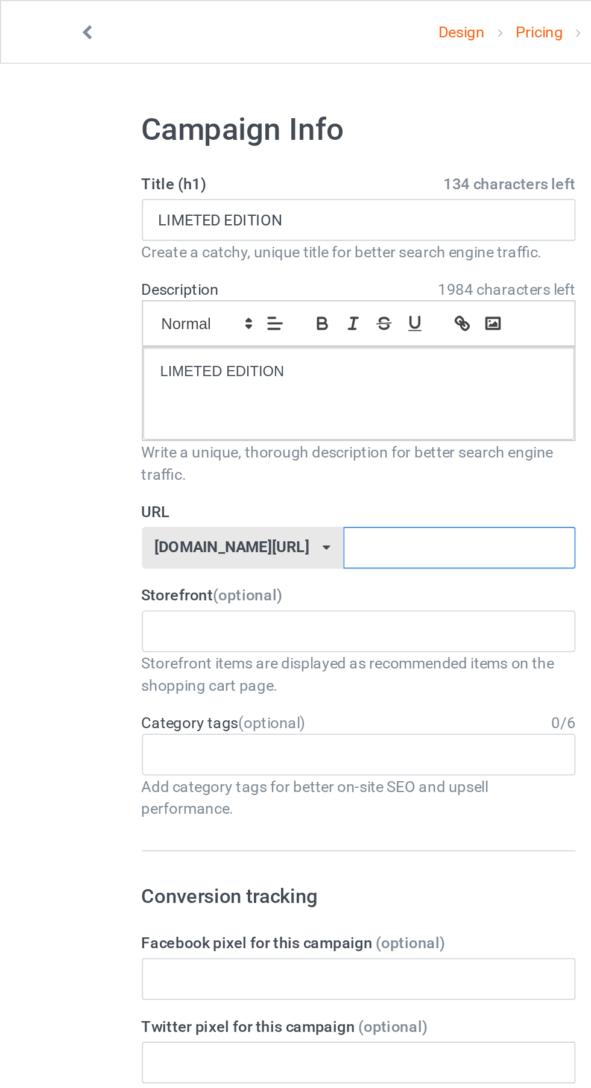
click at [223, 301] on input "text" at bounding box center [251, 300] width 127 height 23
type input "Cjdjrj"
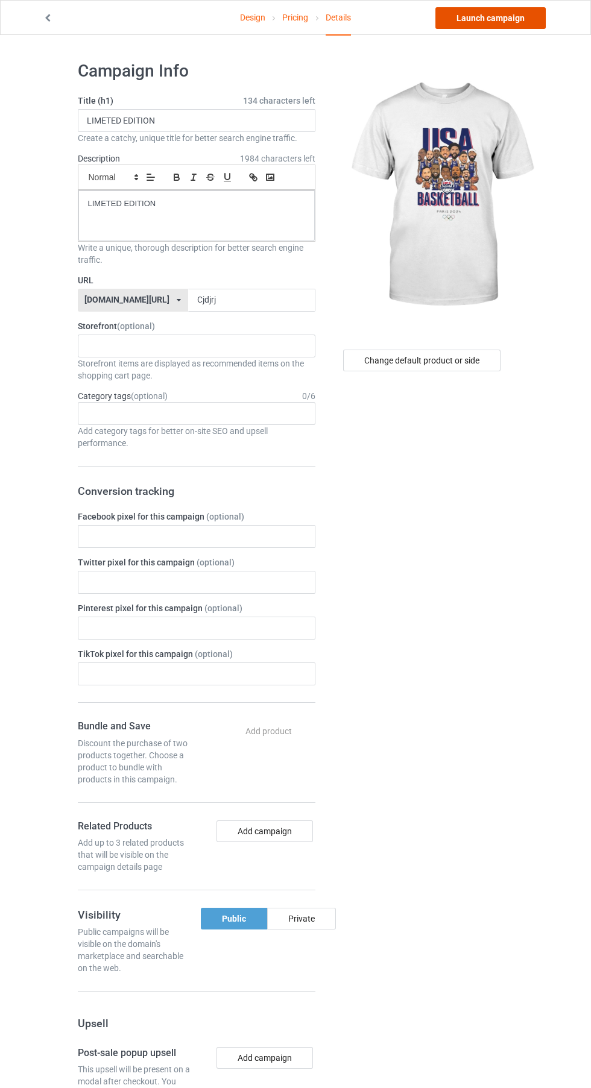
click at [495, 16] on link "Launch campaign" at bounding box center [490, 18] width 110 height 22
